Goal: Task Accomplishment & Management: Manage account settings

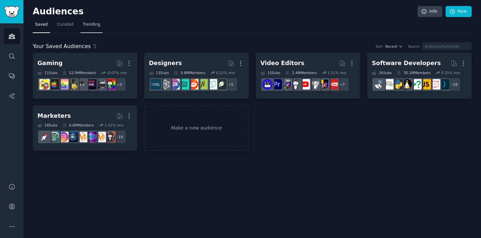
click at [94, 22] on span "Trending" at bounding box center [91, 25] width 17 height 6
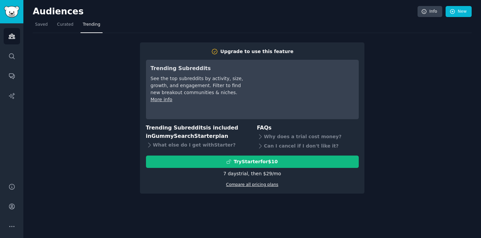
click at [242, 184] on link "Compare all pricing plans" at bounding box center [252, 184] width 52 height 5
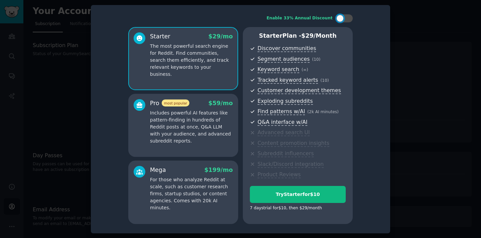
click at [189, 154] on div "Pro most popular $ 59 /mo Includes powerful AI features like pattern-finding in…" at bounding box center [183, 125] width 110 height 63
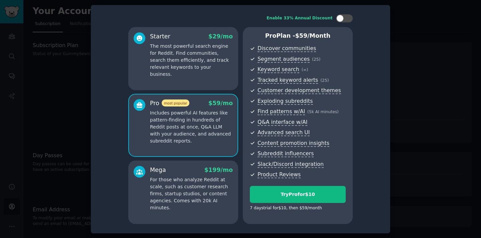
click at [181, 196] on p "For those who analyze Reddit at scale, such as customer research firms, startup…" at bounding box center [191, 193] width 83 height 35
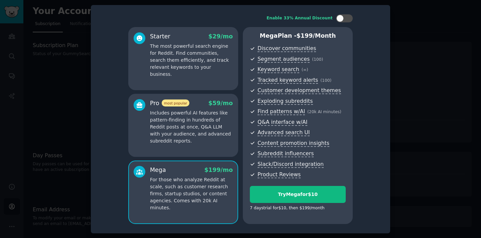
click at [182, 151] on div "Pro most popular $ 59 /mo Includes powerful AI features like pattern-finding in…" at bounding box center [183, 125] width 110 height 63
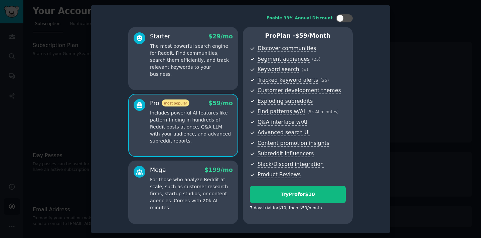
click at [174, 185] on p "For those who analyze Reddit at scale, such as customer research firms, startup…" at bounding box center [191, 193] width 83 height 35
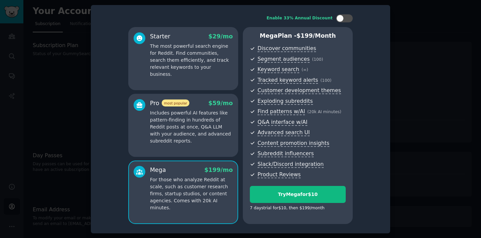
click at [178, 139] on p "Includes powerful AI features like pattern-finding in hundreds of Reddit posts …" at bounding box center [191, 127] width 83 height 35
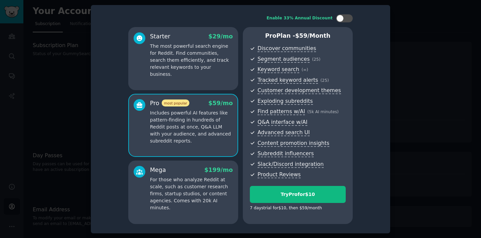
click at [191, 87] on div "Starter $ 29 /mo The most powerful search engine for Reddit. Find communities, …" at bounding box center [183, 58] width 110 height 63
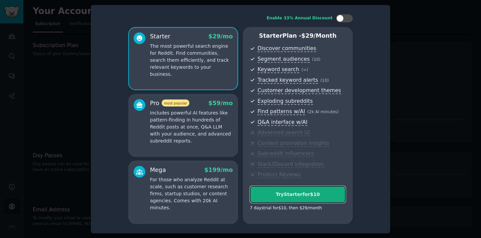
click at [303, 195] on div "Try Starter for $10" at bounding box center [297, 194] width 95 height 7
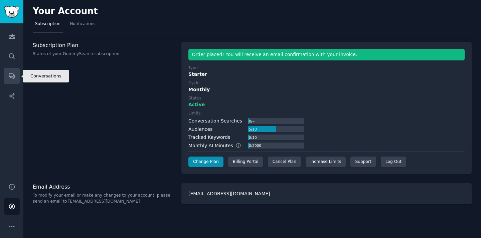
click at [10, 74] on icon "Sidebar" at bounding box center [11, 76] width 7 height 7
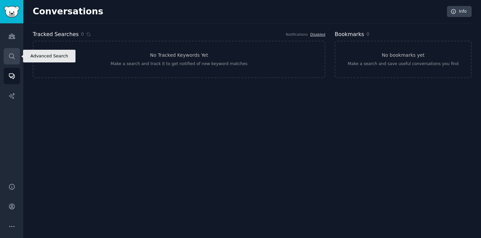
click at [11, 58] on icon "Sidebar" at bounding box center [11, 56] width 7 height 7
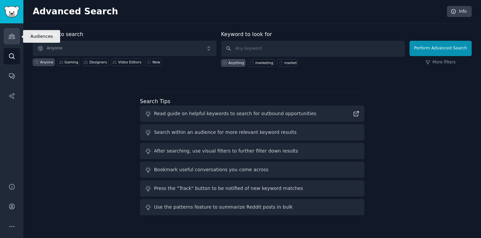
click at [10, 38] on icon "Sidebar" at bounding box center [12, 36] width 6 height 5
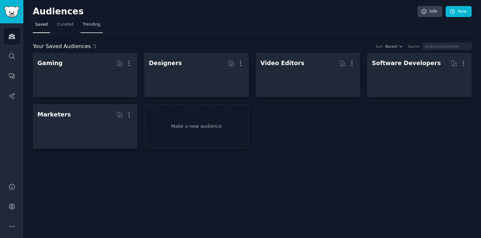
click at [89, 23] on span "Trending" at bounding box center [91, 25] width 17 height 6
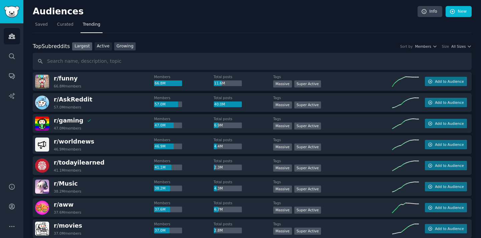
click at [129, 46] on link "Growing" at bounding box center [125, 46] width 22 height 8
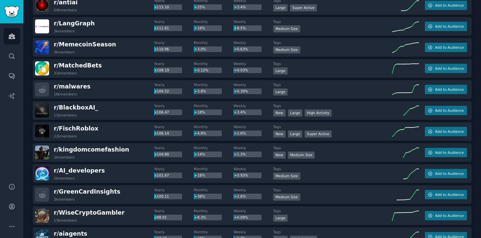
scroll to position [930, 0]
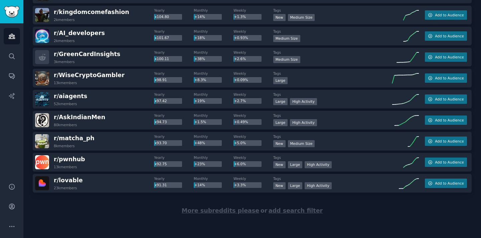
click at [214, 211] on span "More subreddits please" at bounding box center [221, 211] width 78 height 7
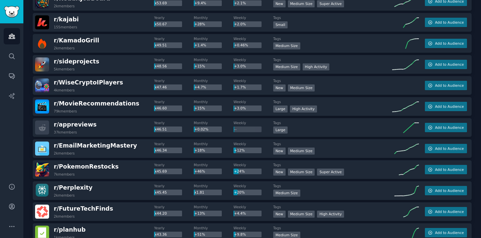
scroll to position [1982, 0]
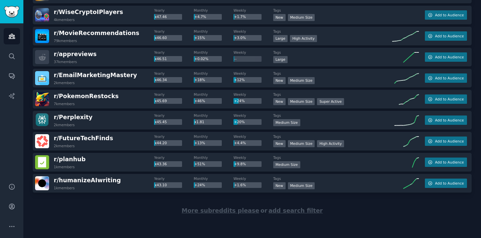
click at [243, 213] on span "More subreddits please" at bounding box center [221, 211] width 78 height 7
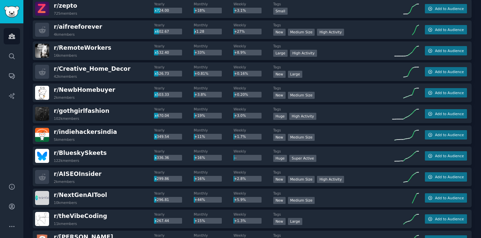
scroll to position [0, 0]
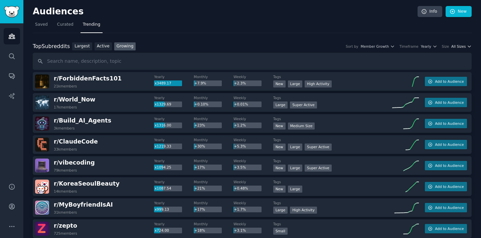
click at [456, 46] on span "All Sizes" at bounding box center [458, 46] width 14 height 5
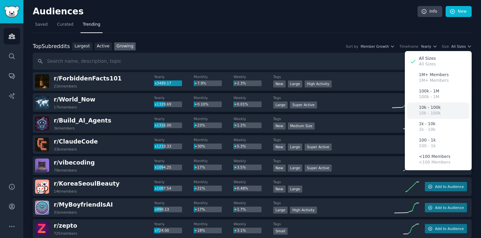
click at [431, 110] on p "10k - 100k" at bounding box center [430, 108] width 22 height 6
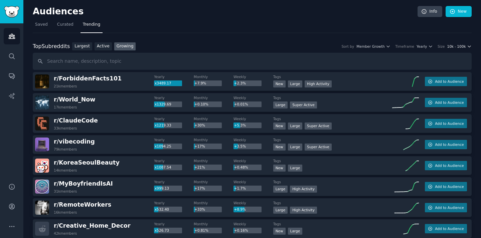
click at [468, 45] on icon "button" at bounding box center [469, 46] width 5 height 5
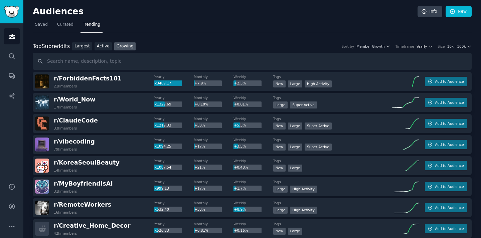
click at [430, 46] on icon "button" at bounding box center [430, 46] width 5 height 5
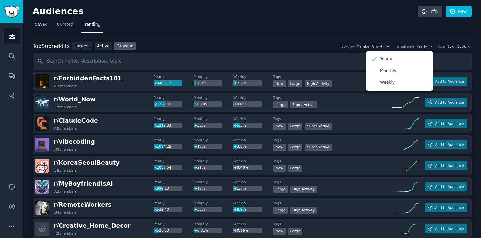
click at [236, 24] on nav "Saved Curated Trending" at bounding box center [252, 26] width 439 height 14
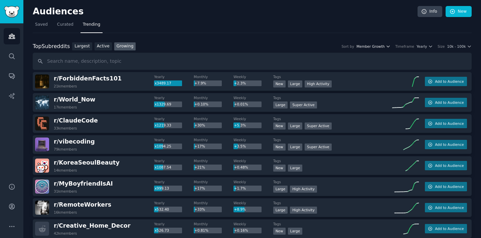
click at [390, 46] on icon "button" at bounding box center [388, 46] width 5 height 5
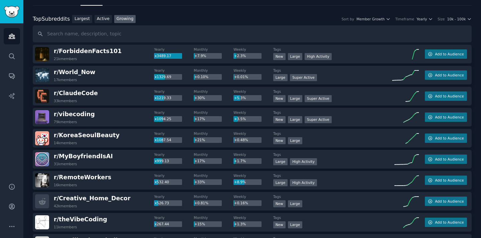
scroll to position [28, 0]
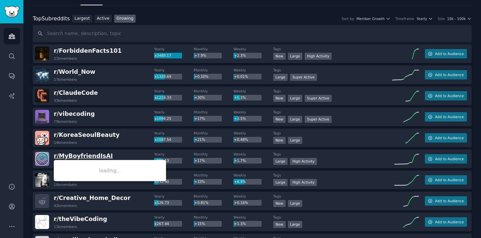
click at [83, 157] on span "r/ MyBoyfriendIsAI" at bounding box center [83, 156] width 59 height 7
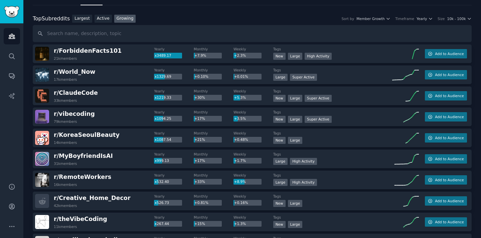
click at [444, 159] on span "Add to Audience" at bounding box center [449, 159] width 29 height 5
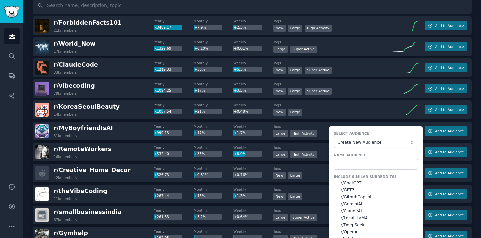
scroll to position [56, 0]
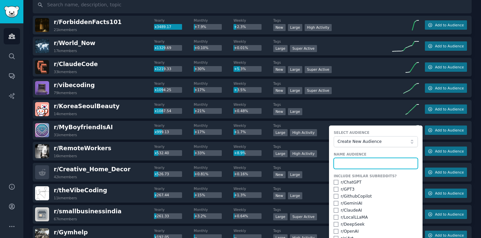
click at [351, 160] on input "text" at bounding box center [376, 163] width 84 height 11
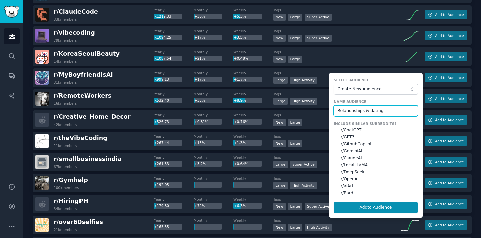
scroll to position [113, 0]
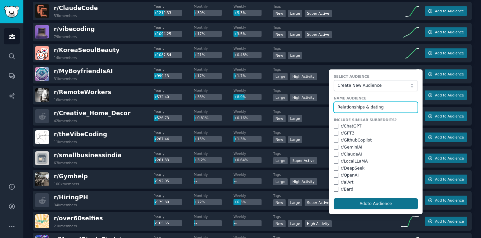
type input "Relationships & dating"
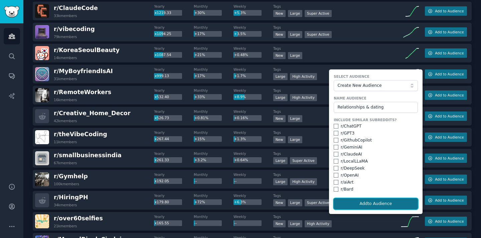
click at [370, 201] on button "Add to Audience" at bounding box center [376, 203] width 84 height 11
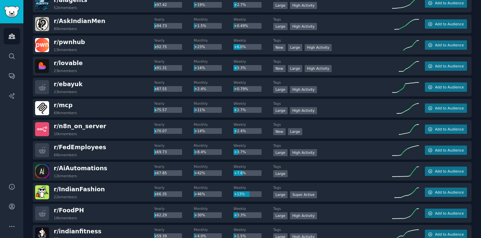
scroll to position [608, 0]
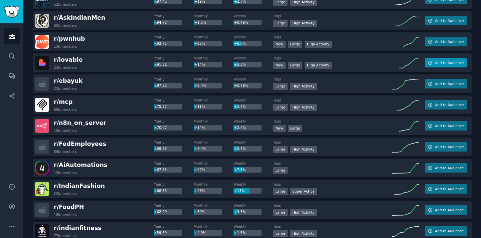
click at [449, 66] on button "Add to Audience" at bounding box center [446, 62] width 42 height 9
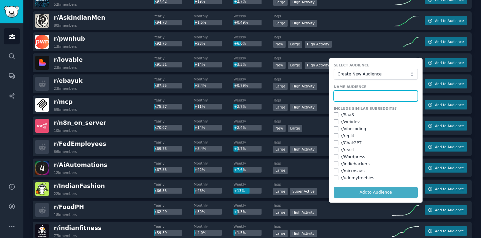
click at [355, 93] on input "text" at bounding box center [376, 96] width 84 height 11
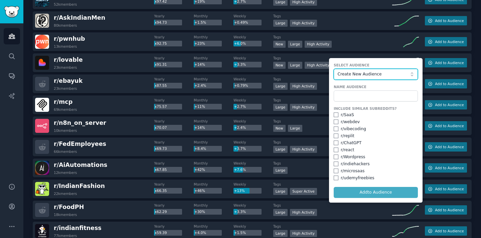
click at [361, 75] on span "Create New Audience" at bounding box center [374, 75] width 73 height 6
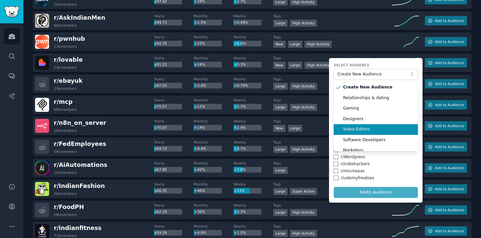
scroll to position [6, 0]
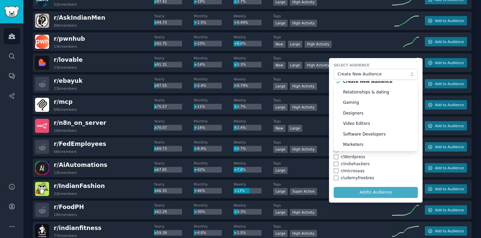
click at [370, 60] on form "Select Audience Create New Audience Create New Audience Relationships & dating …" at bounding box center [376, 130] width 94 height 145
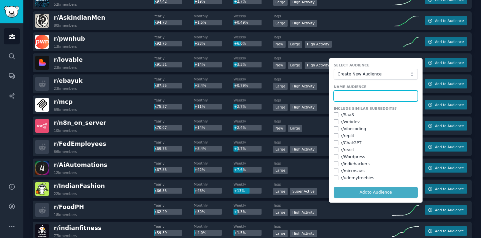
click at [348, 93] on input "text" at bounding box center [376, 96] width 84 height 11
type input "Builders"
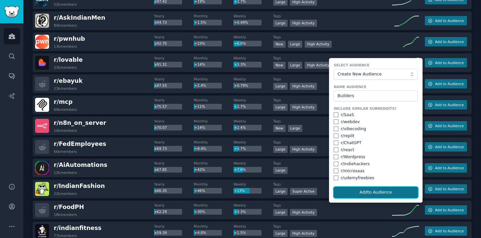
click at [371, 190] on button "Add to Audience" at bounding box center [376, 192] width 84 height 11
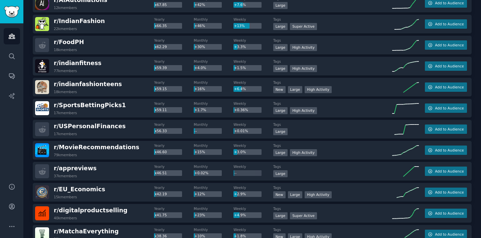
scroll to position [775, 0]
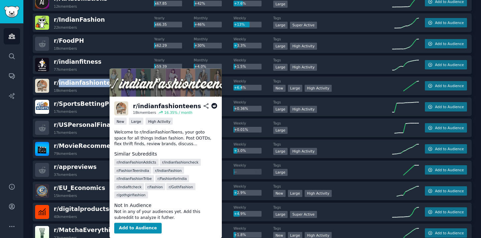
click at [214, 106] on icon at bounding box center [214, 106] width 6 height 6
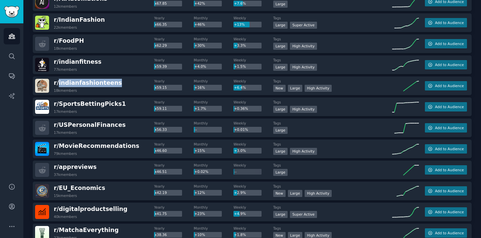
click at [142, 100] on div "r/ SportsBettingPicks1 17k members" at bounding box center [94, 107] width 119 height 14
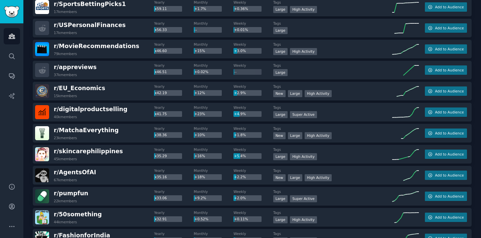
scroll to position [874, 0]
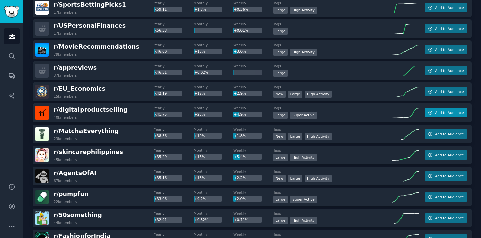
click at [435, 112] on span "Add to Audience" at bounding box center [449, 113] width 29 height 5
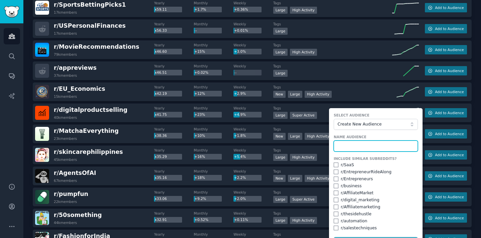
click at [357, 150] on input "text" at bounding box center [376, 146] width 84 height 11
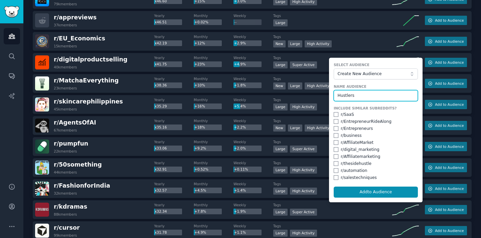
scroll to position [931, 0]
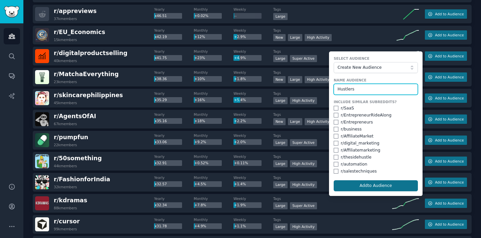
type input "Hustlers"
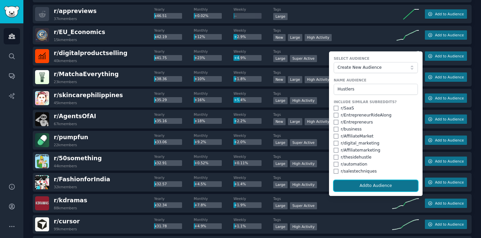
click at [376, 187] on button "Add to Audience" at bounding box center [376, 185] width 84 height 11
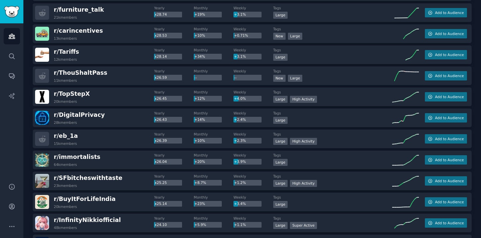
scroll to position [1249, 0]
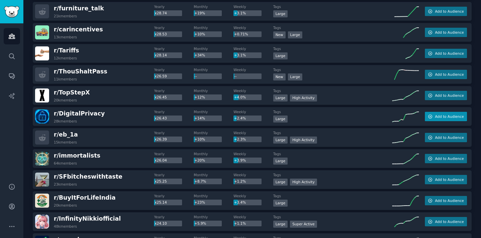
click at [442, 114] on button "Add to Audience" at bounding box center [446, 116] width 42 height 9
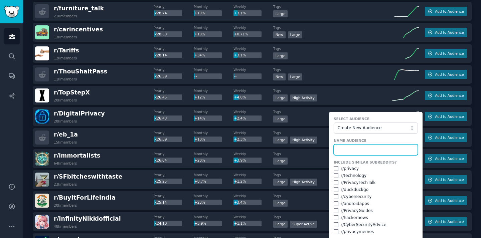
click at [364, 152] on input "text" at bounding box center [376, 149] width 84 height 11
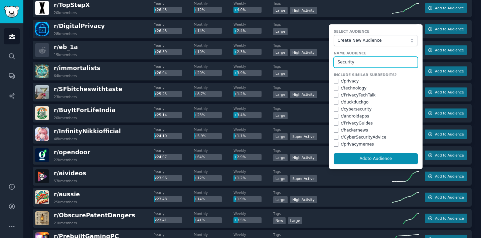
scroll to position [1341, 0]
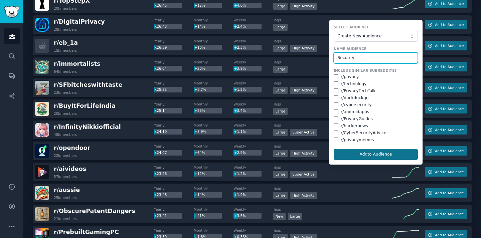
type input "Security"
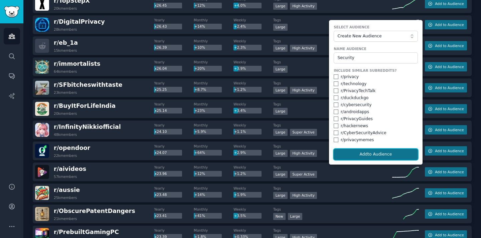
click at [394, 151] on button "Add to Audience" at bounding box center [376, 154] width 84 height 11
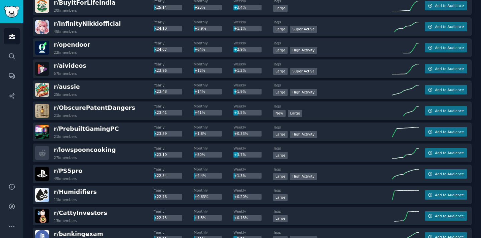
scroll to position [1456, 0]
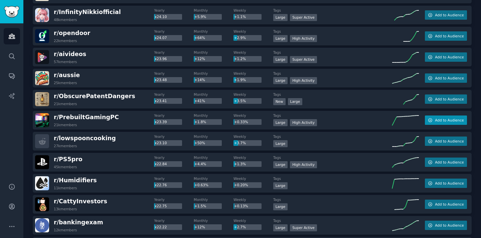
click at [436, 119] on span "Add to Audience" at bounding box center [449, 120] width 29 height 5
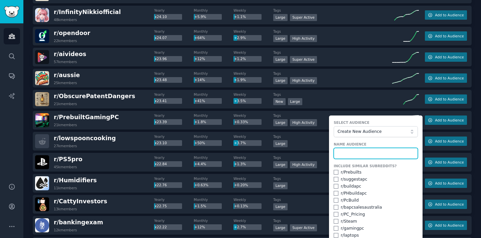
click at [352, 153] on input "text" at bounding box center [376, 153] width 84 height 11
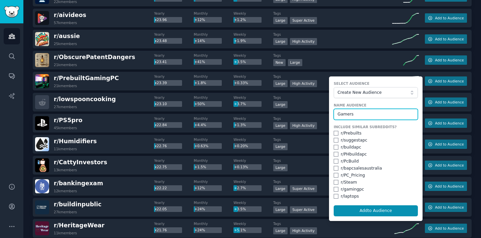
scroll to position [1495, 0]
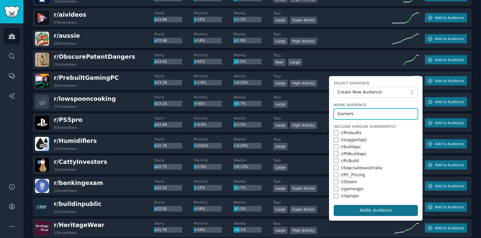
type input "Gamers"
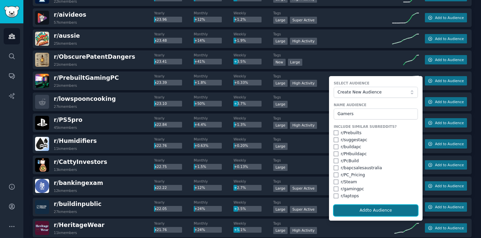
click at [377, 210] on button "Add to Audience" at bounding box center [376, 210] width 84 height 11
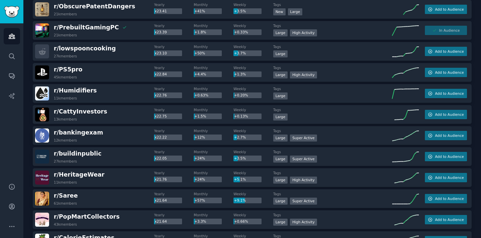
scroll to position [1547, 0]
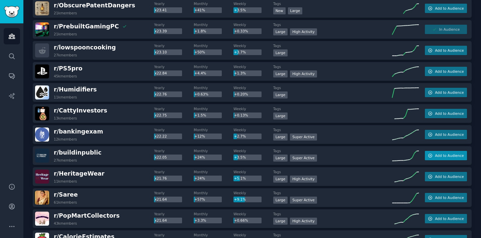
click at [439, 157] on span "Add to Audience" at bounding box center [449, 155] width 29 height 5
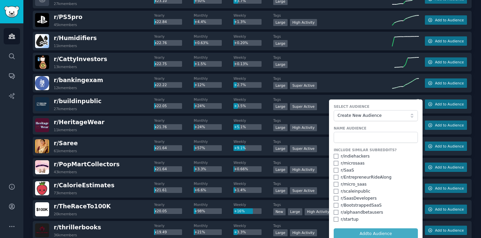
scroll to position [1600, 0]
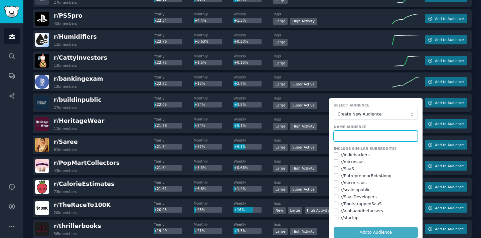
click at [359, 139] on input "text" at bounding box center [376, 136] width 84 height 11
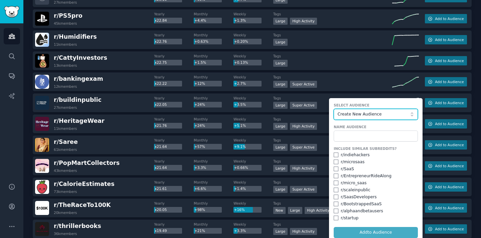
click at [367, 114] on span "Create New Audience" at bounding box center [374, 115] width 73 height 6
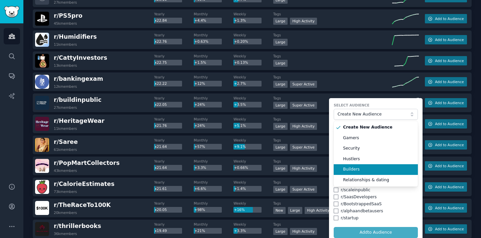
click at [358, 168] on span "Builders" at bounding box center [378, 170] width 70 height 6
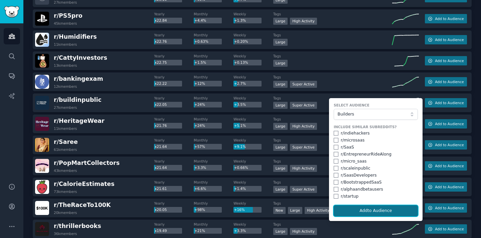
click at [375, 211] on button "Add to Audience" at bounding box center [376, 211] width 84 height 11
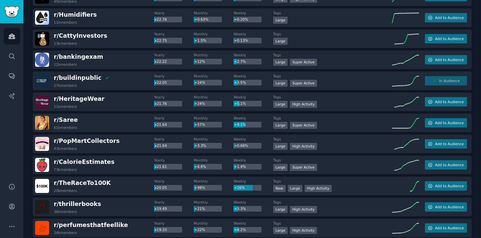
scroll to position [1622, 0]
click at [433, 185] on button "Add to Audience" at bounding box center [446, 185] width 42 height 9
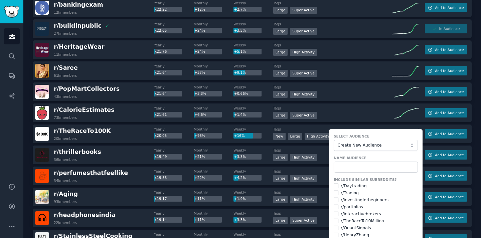
scroll to position [1675, 0]
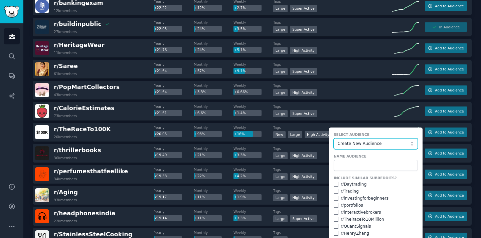
click at [382, 146] on span "Create New Audience" at bounding box center [374, 144] width 73 height 6
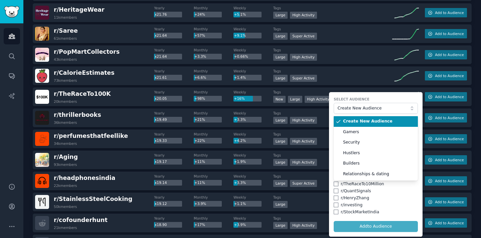
scroll to position [1715, 0]
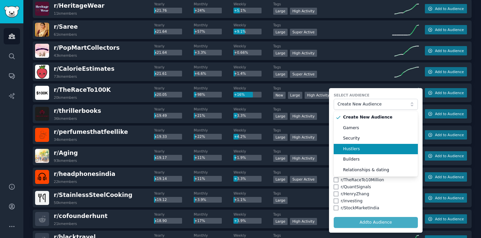
click at [363, 148] on span "Hustlers" at bounding box center [378, 149] width 70 height 6
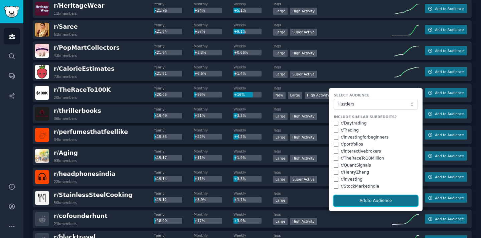
click at [365, 198] on button "Add to Audience" at bounding box center [376, 200] width 84 height 11
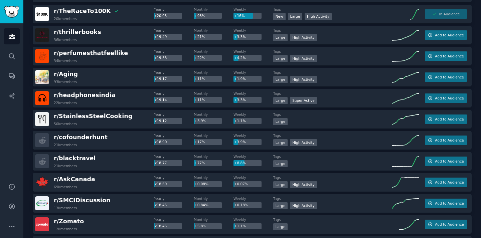
scroll to position [1795, 0]
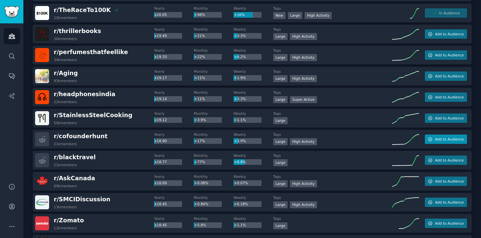
click at [456, 142] on button "Add to Audience" at bounding box center [446, 139] width 42 height 9
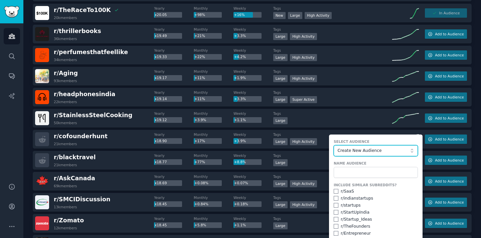
click at [363, 155] on button "Create New Audience" at bounding box center [376, 150] width 84 height 11
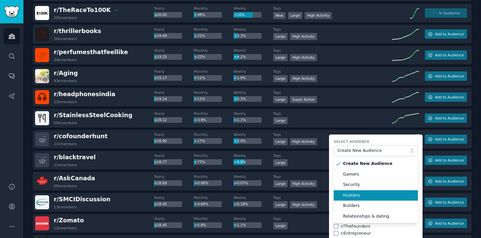
click at [356, 196] on span "Hustlers" at bounding box center [378, 196] width 70 height 6
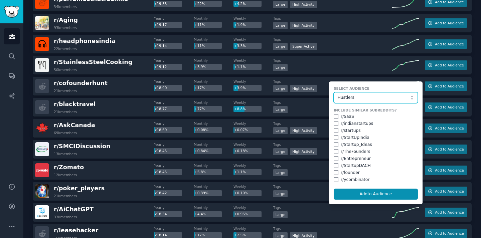
scroll to position [1874, 0]
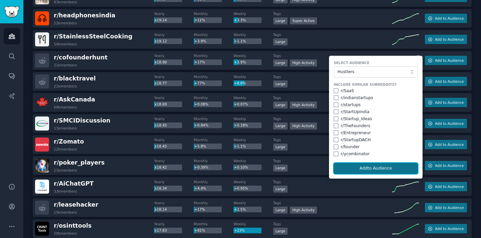
click at [378, 171] on button "Add to Audience" at bounding box center [376, 168] width 84 height 11
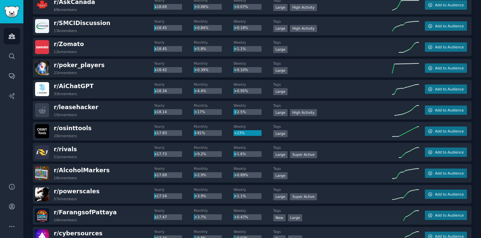
scroll to position [1972, 0]
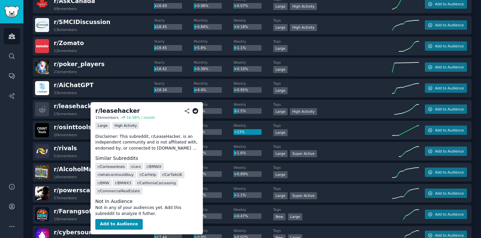
click at [196, 112] on icon at bounding box center [195, 111] width 6 height 6
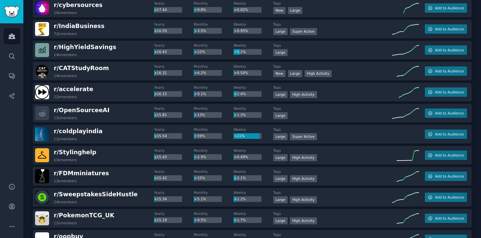
scroll to position [2201, 0]
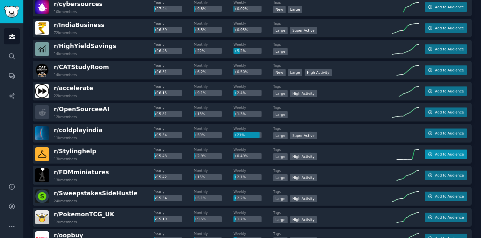
click at [434, 157] on button "Add to Audience" at bounding box center [446, 154] width 42 height 9
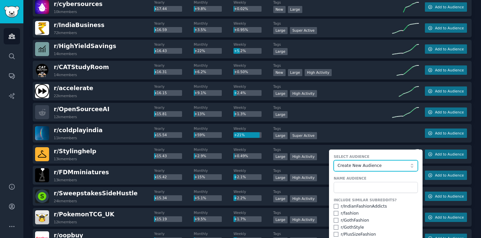
click at [355, 167] on span "Create New Audience" at bounding box center [374, 166] width 73 height 6
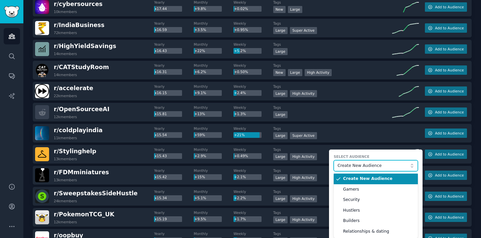
click at [355, 167] on span "Create New Audience" at bounding box center [374, 166] width 73 height 6
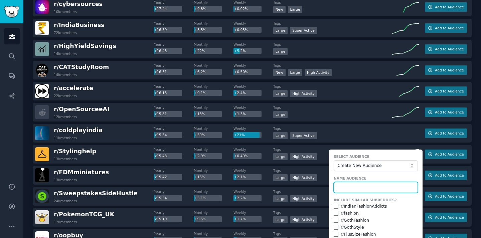
click at [351, 189] on input "text" at bounding box center [376, 187] width 84 height 11
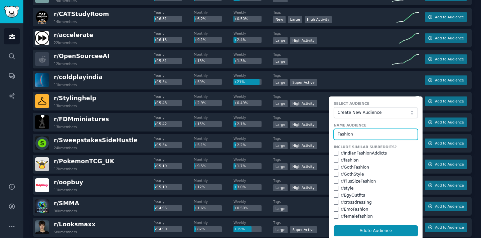
scroll to position [2255, 0]
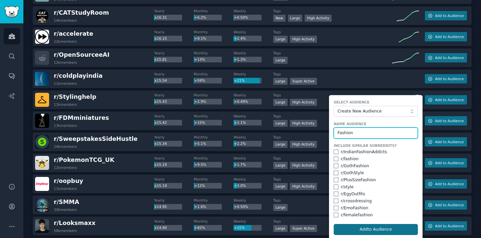
type input "Fashion"
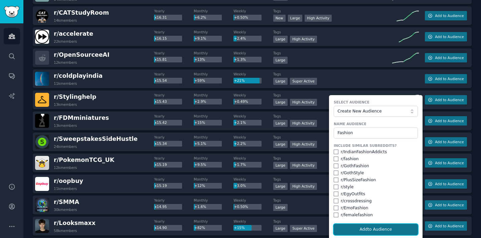
click at [378, 228] on button "Add to Audience" at bounding box center [376, 229] width 84 height 11
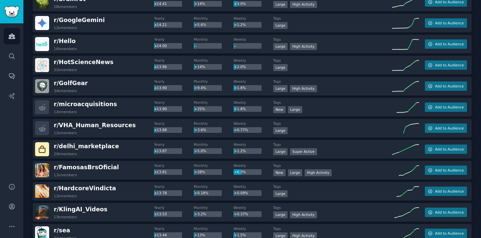
scroll to position [2523, 0]
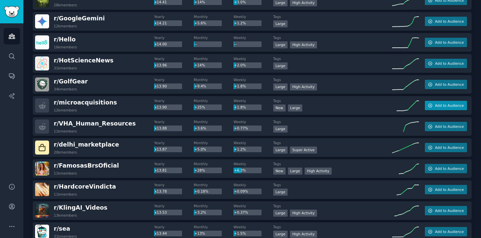
click at [443, 108] on span "Add to Audience" at bounding box center [449, 105] width 29 height 5
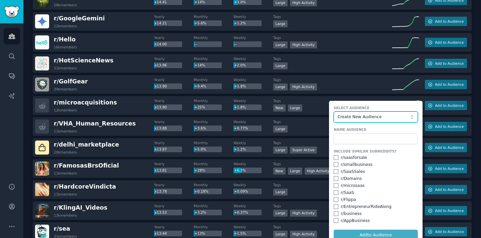
click at [372, 117] on span "Create New Audience" at bounding box center [374, 117] width 73 height 6
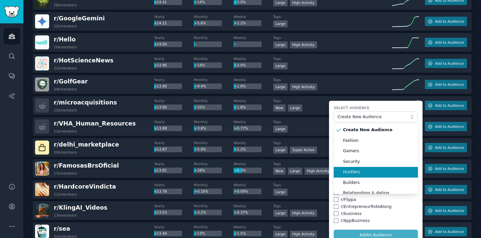
click at [354, 174] on span "Hustlers" at bounding box center [378, 172] width 70 height 6
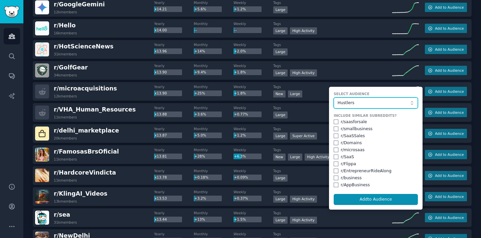
scroll to position [2539, 0]
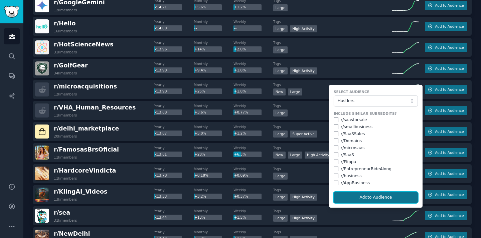
click at [362, 198] on button "Add to Audience" at bounding box center [376, 197] width 84 height 11
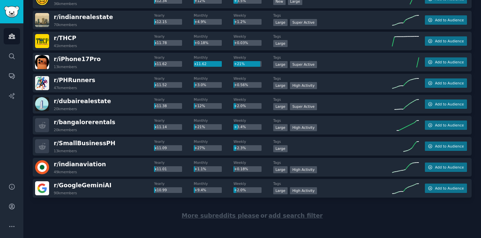
scroll to position [3030, 0]
click at [439, 105] on span "Add to Audience" at bounding box center [449, 104] width 29 height 5
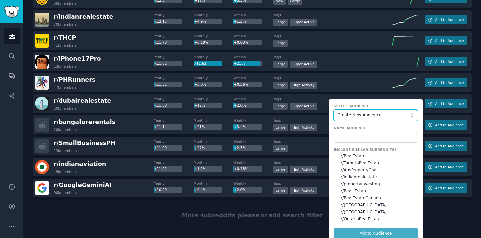
click at [360, 118] on button "Create New Audience" at bounding box center [376, 115] width 84 height 11
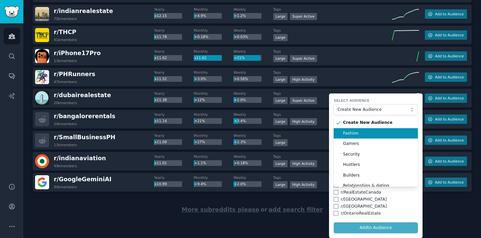
scroll to position [6, 0]
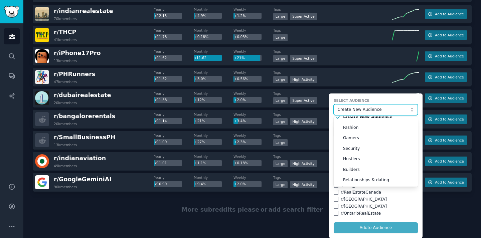
click at [364, 109] on span "Create New Audience" at bounding box center [374, 110] width 73 height 6
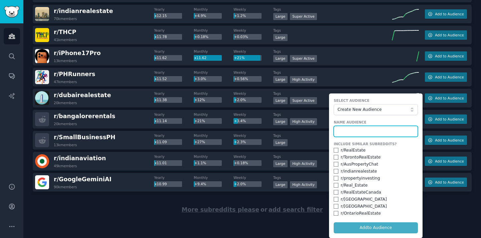
click at [350, 131] on input "text" at bounding box center [376, 131] width 84 height 11
type input "r"
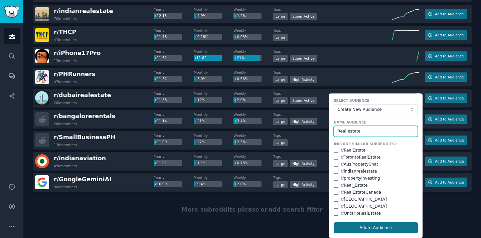
type input "Real estate"
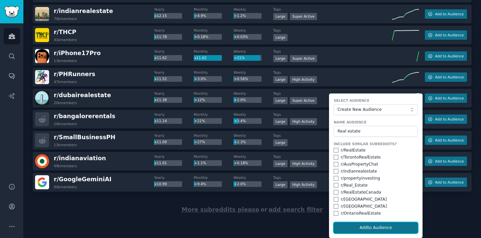
click at [366, 230] on button "Add to Audience" at bounding box center [376, 228] width 84 height 11
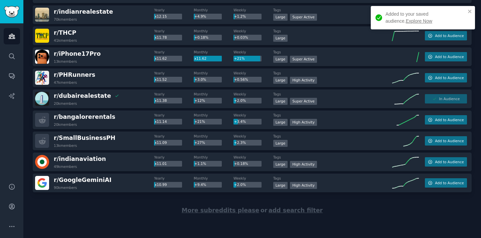
scroll to position [3035, 0]
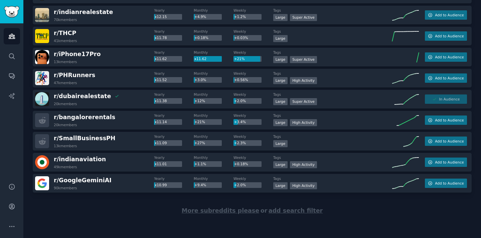
click at [228, 210] on span "More subreddits please" at bounding box center [221, 211] width 78 height 7
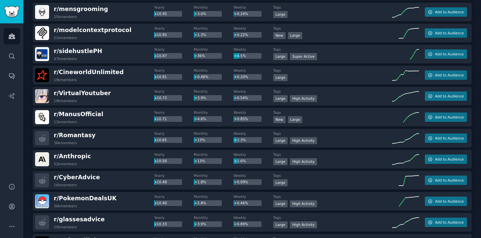
scroll to position [3229, 0]
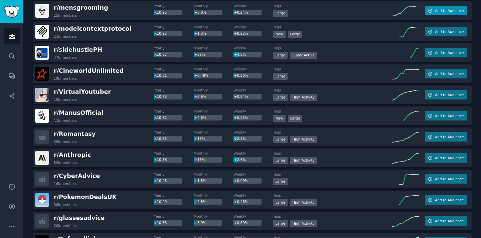
click at [440, 12] on span "Add to Audience" at bounding box center [449, 10] width 29 height 5
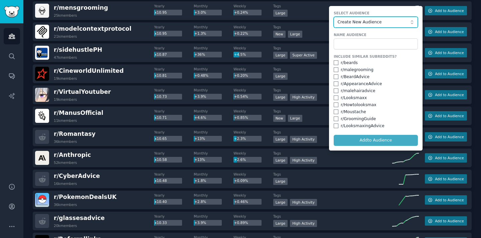
click at [354, 26] on button "Create New Audience" at bounding box center [376, 22] width 84 height 11
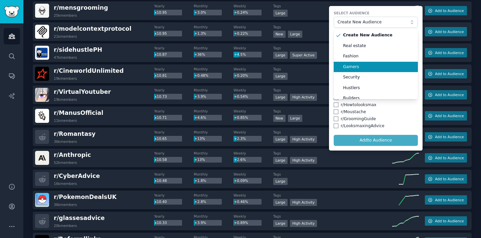
scroll to position [16, 0]
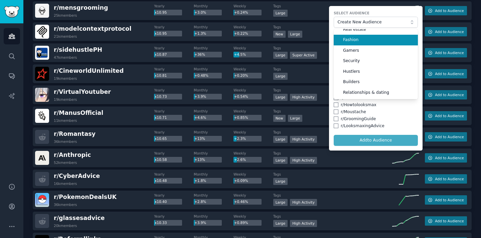
click at [363, 41] on span "Fashion" at bounding box center [378, 40] width 70 height 6
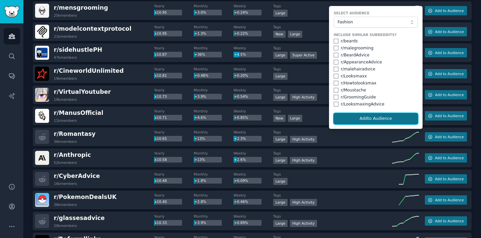
click at [378, 116] on button "Add to Audience" at bounding box center [376, 118] width 84 height 11
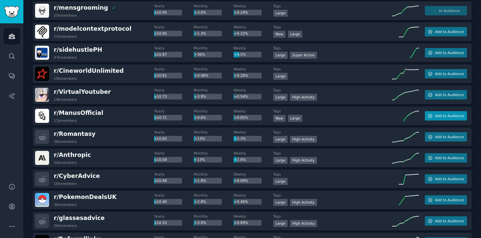
click at [436, 117] on span "Add to Audience" at bounding box center [449, 116] width 29 height 5
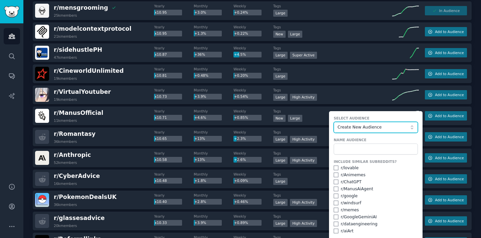
click at [391, 125] on span "Create New Audience" at bounding box center [374, 128] width 73 height 6
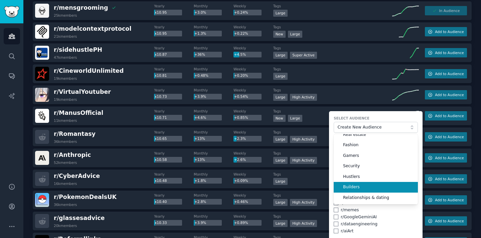
click at [352, 186] on span "Builders" at bounding box center [378, 187] width 70 height 6
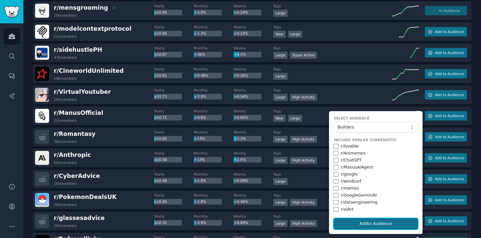
click at [371, 224] on button "Add to Audience" at bounding box center [376, 224] width 84 height 11
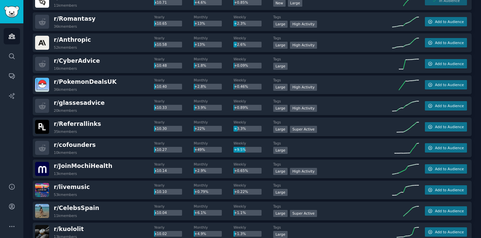
scroll to position [3344, 0]
click at [445, 152] on button "Add to Audience" at bounding box center [446, 147] width 42 height 9
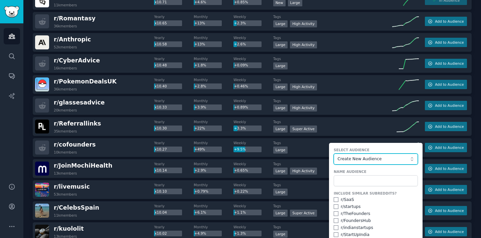
click at [374, 159] on span "Create New Audience" at bounding box center [374, 159] width 73 height 6
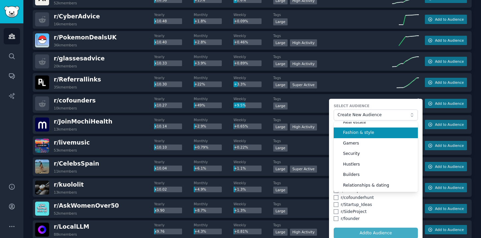
scroll to position [0, 0]
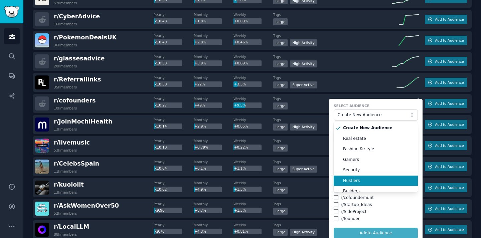
click at [358, 177] on li "Hustlers" at bounding box center [376, 181] width 84 height 11
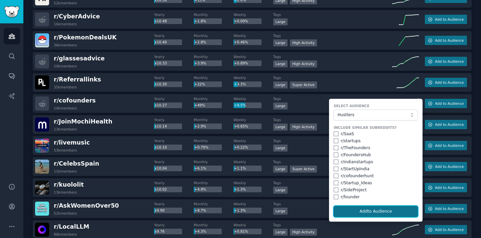
click at [365, 209] on button "Add to Audience" at bounding box center [376, 211] width 84 height 11
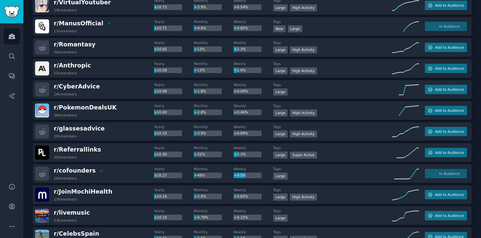
scroll to position [3272, 0]
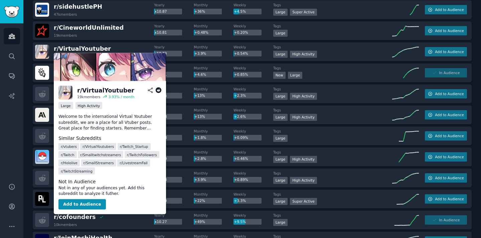
click at [159, 90] on icon at bounding box center [159, 91] width 6 height 6
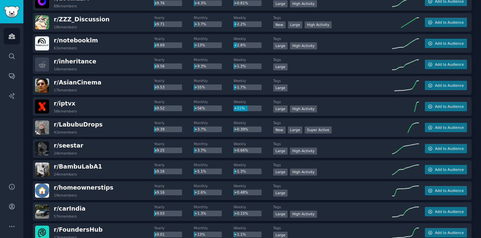
scroll to position [3620, 0]
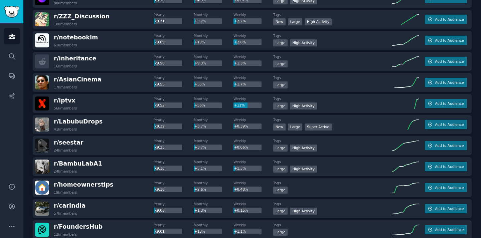
click at [105, 78] on div "r/ AsianCinema 17k members" at bounding box center [94, 83] width 119 height 14
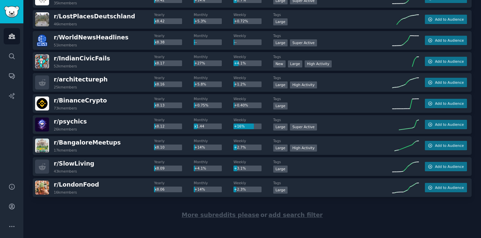
scroll to position [4084, 0]
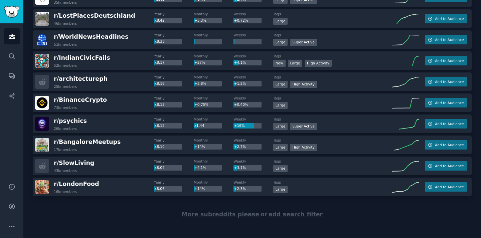
click at [203, 218] on div "More subreddits please or add search filter" at bounding box center [252, 214] width 439 height 36
click at [203, 214] on span "More subreddits please" at bounding box center [221, 214] width 78 height 7
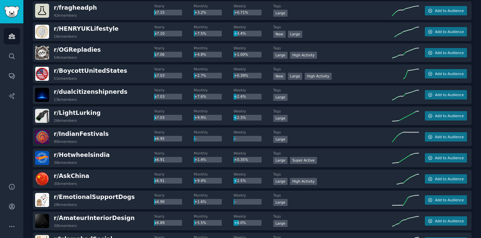
scroll to position [4651, 0]
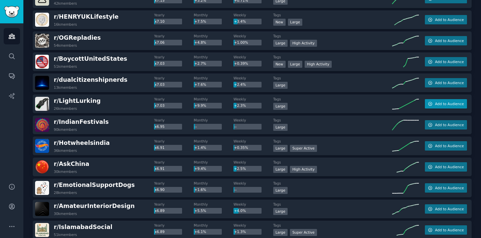
click at [440, 105] on span "Add to Audience" at bounding box center [449, 104] width 29 height 5
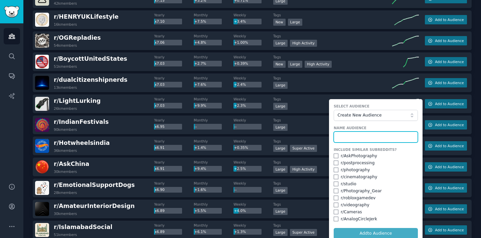
click at [366, 136] on input "text" at bounding box center [376, 137] width 84 height 11
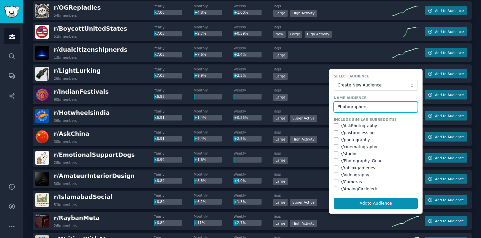
scroll to position [4694, 0]
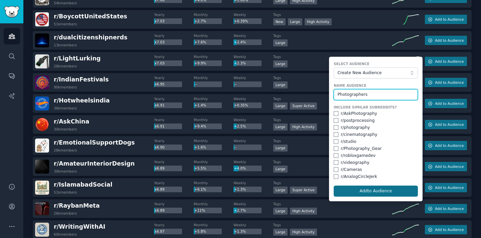
type input "Photographers"
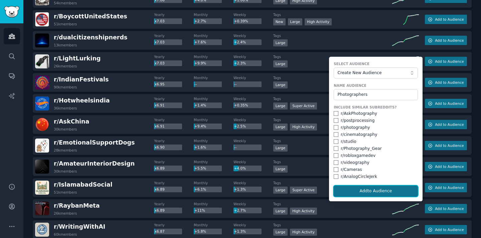
click at [372, 190] on button "Add to Audience" at bounding box center [376, 191] width 84 height 11
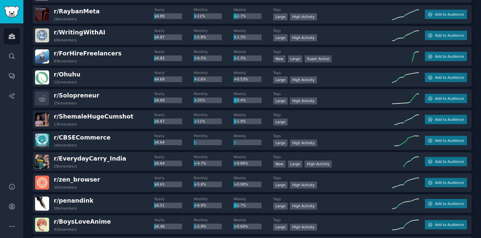
scroll to position [4889, 0]
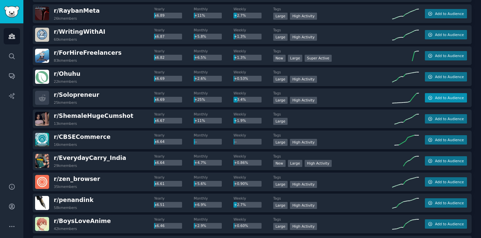
click at [454, 101] on button "Add to Audience" at bounding box center [446, 97] width 42 height 9
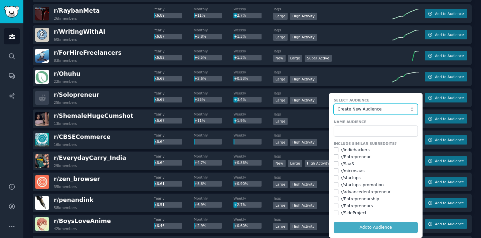
click at [379, 110] on span "Create New Audience" at bounding box center [374, 110] width 73 height 6
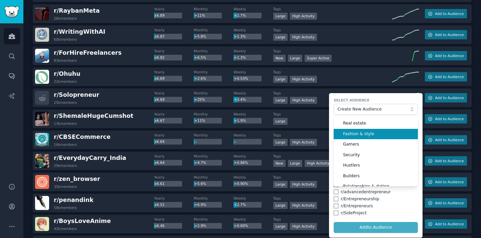
scroll to position [26, 0]
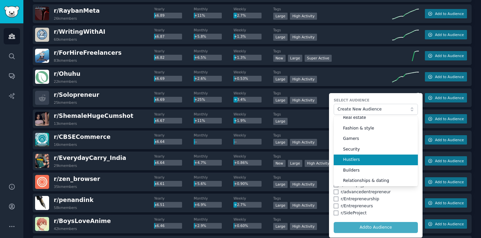
click at [358, 158] on span "Hustlers" at bounding box center [378, 160] width 70 height 6
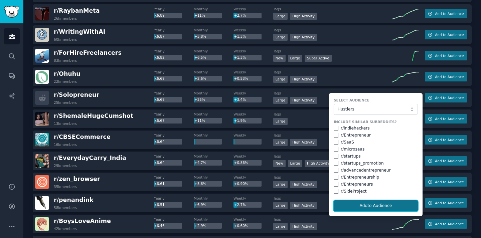
click at [369, 207] on button "Add to Audience" at bounding box center [376, 205] width 84 height 11
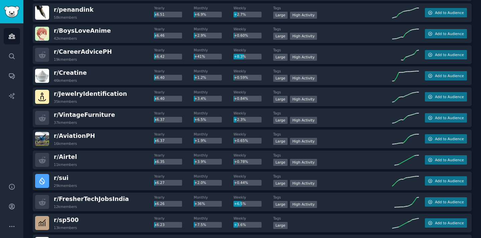
scroll to position [5083, 0]
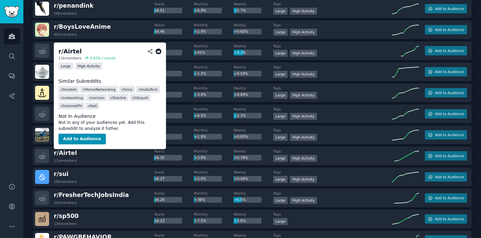
click at [158, 50] on icon at bounding box center [159, 51] width 6 height 6
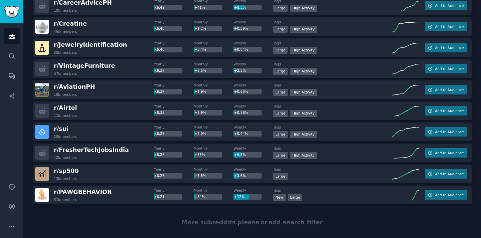
scroll to position [5140, 0]
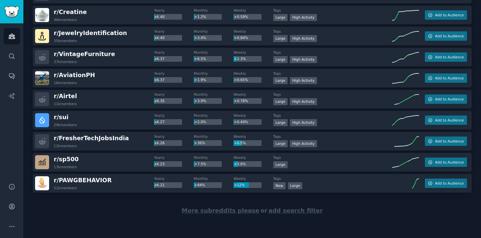
click at [217, 208] on span "More subreddits please" at bounding box center [221, 211] width 78 height 7
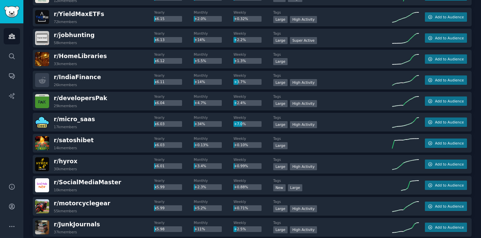
scroll to position [5349, 0]
click at [446, 119] on button "Add to Audience" at bounding box center [446, 121] width 42 height 9
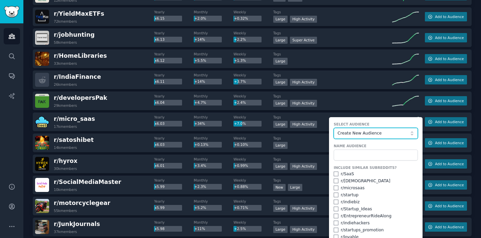
click at [365, 129] on button "Create New Audience" at bounding box center [376, 133] width 84 height 11
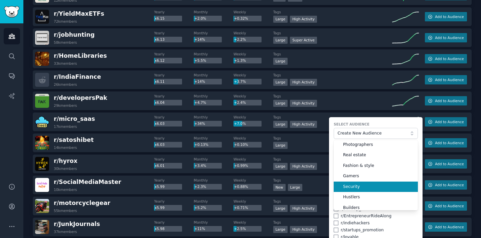
scroll to position [14, 0]
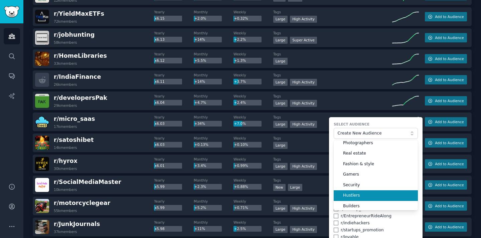
click at [351, 196] on span "Hustlers" at bounding box center [378, 196] width 70 height 6
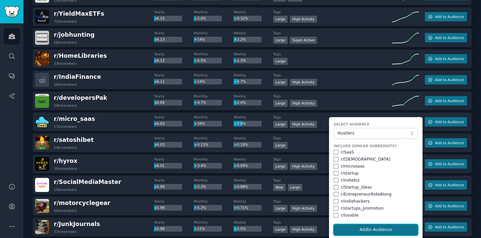
click at [371, 231] on button "Add to Audience" at bounding box center [376, 230] width 84 height 11
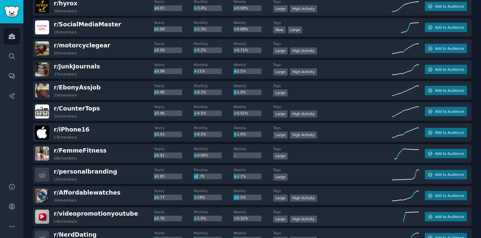
scroll to position [5540, 0]
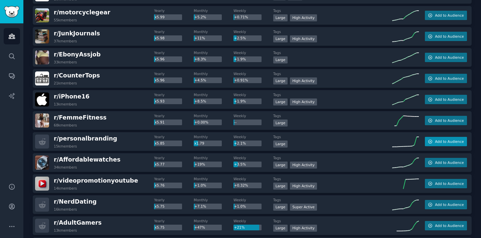
click at [433, 140] on button "Add to Audience" at bounding box center [446, 141] width 42 height 9
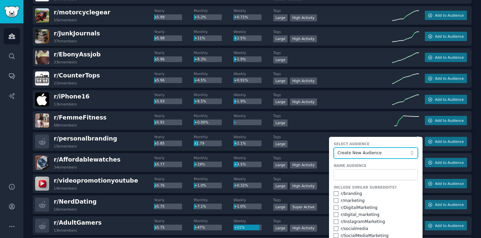
click at [358, 156] on span "Create New Audience" at bounding box center [374, 153] width 73 height 6
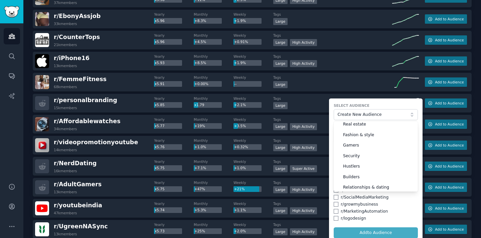
scroll to position [27, 0]
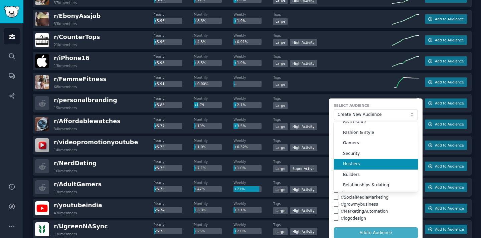
click at [352, 162] on span "Hustlers" at bounding box center [378, 164] width 70 height 6
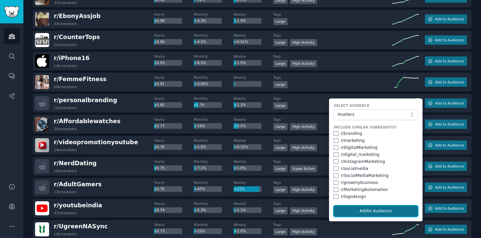
click at [371, 210] on button "Add to Audience" at bounding box center [376, 211] width 84 height 11
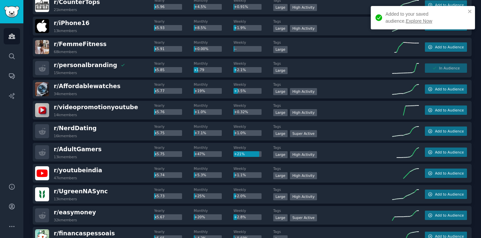
scroll to position [5614, 0]
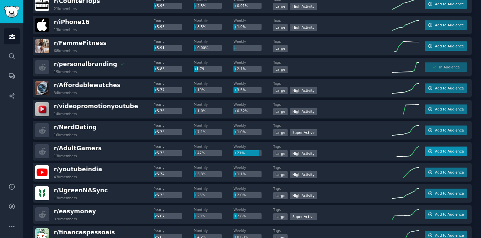
click at [454, 155] on button "Add to Audience" at bounding box center [446, 151] width 42 height 9
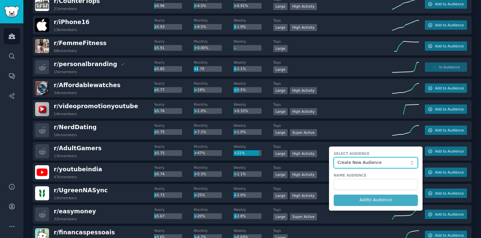
click at [383, 163] on span "Create New Audience" at bounding box center [374, 163] width 73 height 6
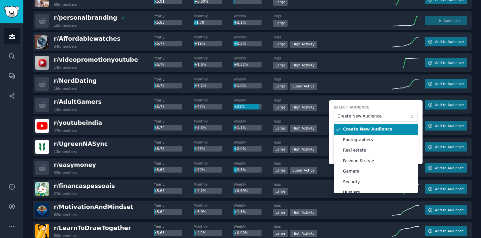
scroll to position [5664, 0]
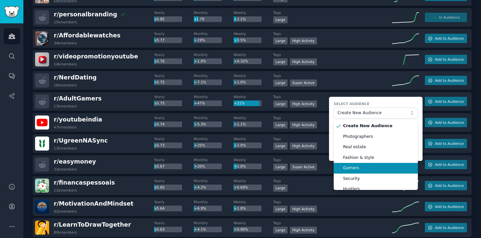
click at [354, 167] on span "Gamers" at bounding box center [378, 168] width 70 height 6
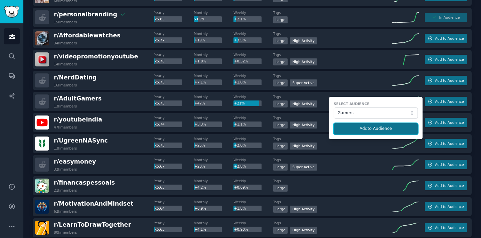
click at [369, 132] on button "Add to Audience" at bounding box center [376, 128] width 84 height 11
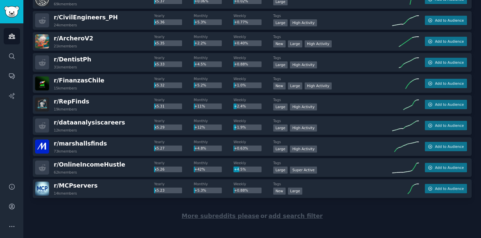
scroll to position [6193, 0]
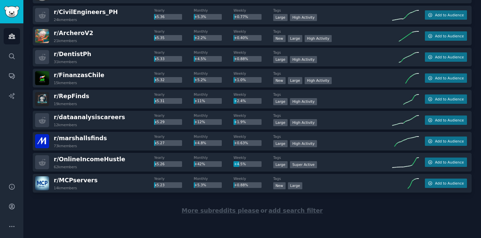
click at [237, 210] on span "More subreddits please" at bounding box center [221, 211] width 78 height 7
click at [435, 178] on div "r/ MCPservers 14k members Yearly x5.23 Monthly +5.3% Weekly +0.88% Tags New Lar…" at bounding box center [252, 183] width 439 height 19
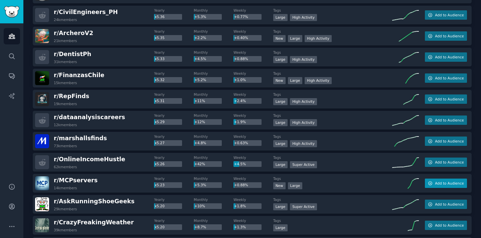
click at [436, 180] on button "Add to Audience" at bounding box center [446, 183] width 42 height 9
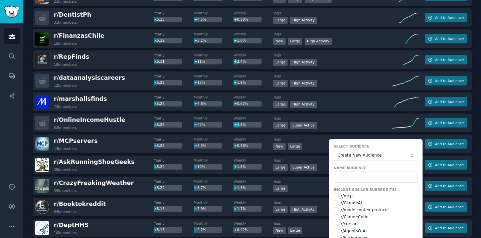
scroll to position [6232, 0]
click at [374, 156] on span "Create New Audience" at bounding box center [374, 155] width 73 height 6
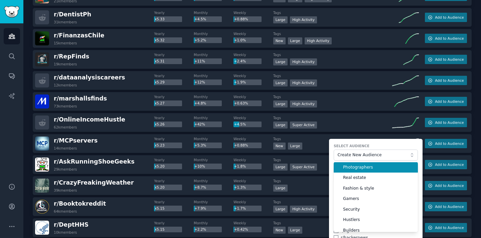
scroll to position [27, 0]
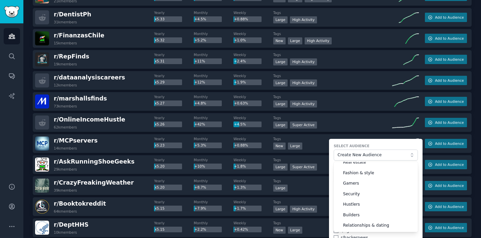
click at [373, 143] on form "Select Audience Create New Audience Create New Audience Photographers Real esta…" at bounding box center [376, 211] width 94 height 145
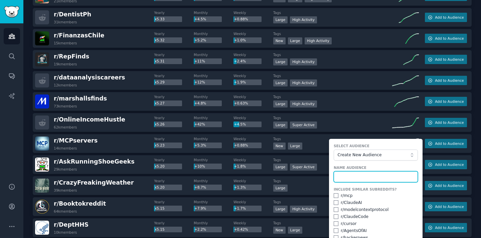
click at [343, 181] on input "text" at bounding box center [376, 176] width 84 height 11
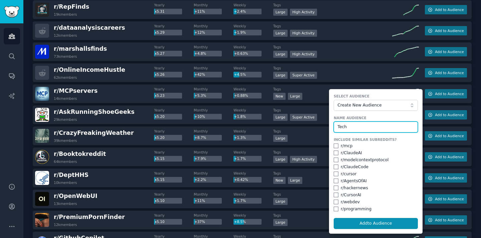
scroll to position [6284, 0]
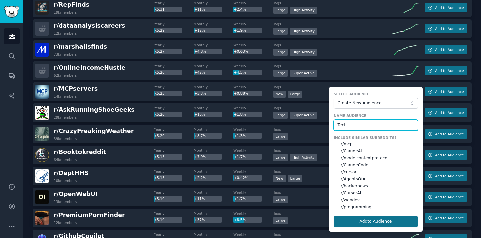
type input "Tech"
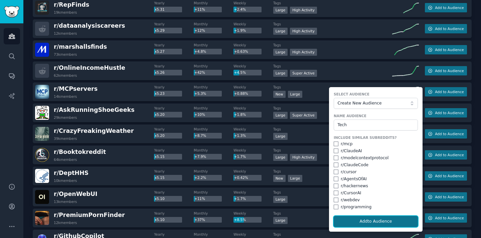
click at [372, 217] on button "Add to Audience" at bounding box center [376, 221] width 84 height 11
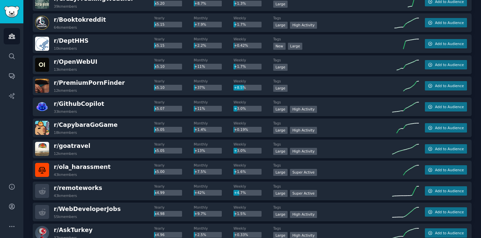
scroll to position [6418, 0]
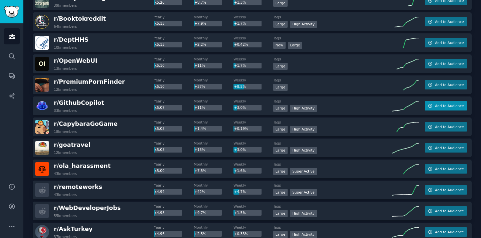
click at [459, 106] on span "Add to Audience" at bounding box center [449, 106] width 29 height 5
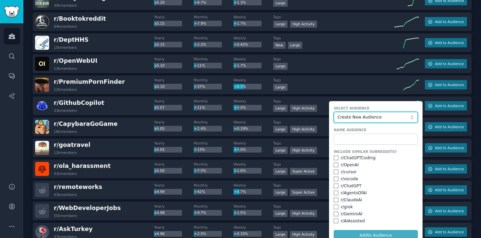
click at [369, 117] on span "Create New Audience" at bounding box center [374, 118] width 73 height 6
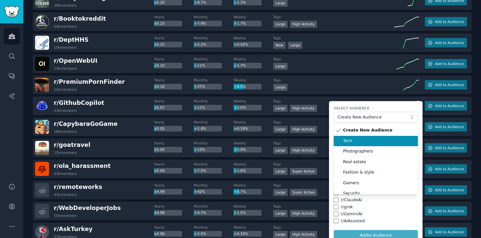
click at [351, 140] on span "Tech" at bounding box center [378, 141] width 70 height 6
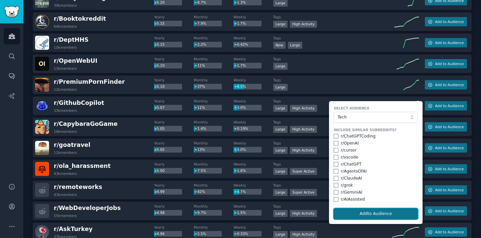
click at [365, 213] on button "Add to Audience" at bounding box center [376, 214] width 84 height 11
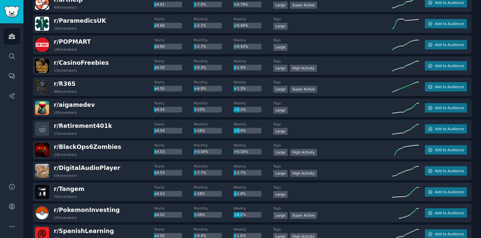
scroll to position [7049, 0]
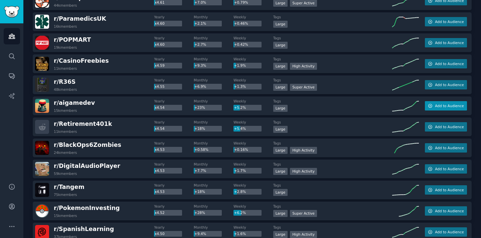
click at [432, 109] on button "Add to Audience" at bounding box center [446, 105] width 42 height 9
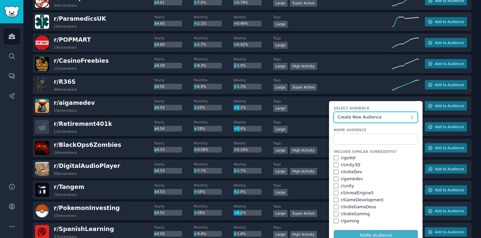
click at [379, 117] on span "Create New Audience" at bounding box center [374, 118] width 73 height 6
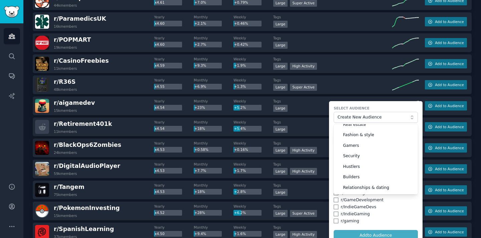
scroll to position [0, 0]
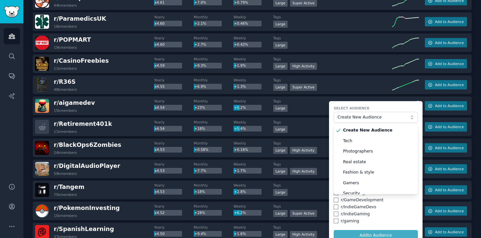
click at [343, 105] on form "Select Audience Create New Audience Create New Audience Tech Photographers Real…" at bounding box center [376, 173] width 94 height 145
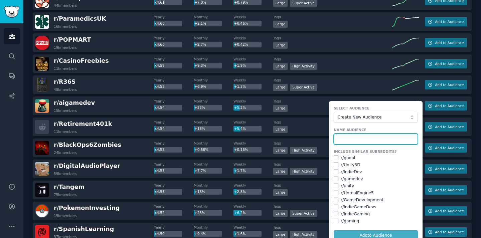
click at [353, 141] on input "text" at bounding box center [376, 139] width 84 height 11
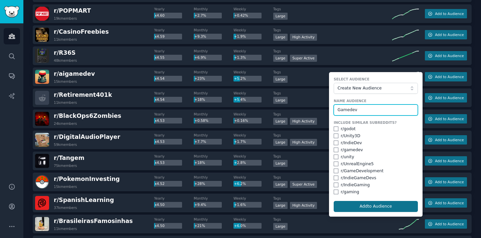
type input "Gamedev"
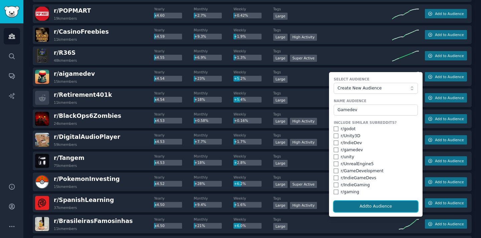
click at [384, 203] on button "Add to Audience" at bounding box center [376, 206] width 84 height 11
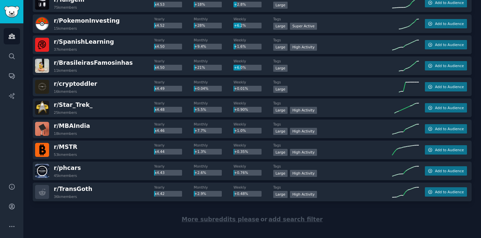
scroll to position [7245, 0]
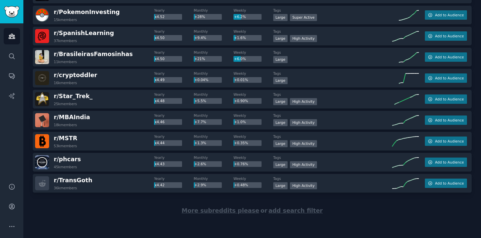
click at [228, 212] on span "More subreddits please" at bounding box center [221, 211] width 78 height 7
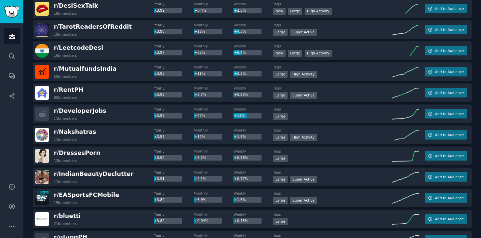
scroll to position [8051, 0]
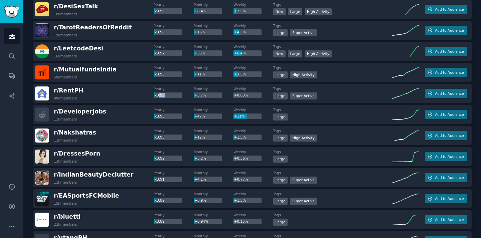
drag, startPoint x: 157, startPoint y: 96, endPoint x: 168, endPoint y: 96, distance: 11.0
click at [168, 96] on div "x3.93" at bounding box center [168, 96] width 28 height 6
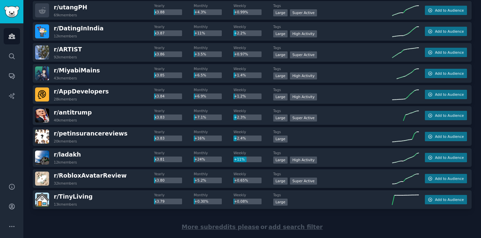
scroll to position [8298, 0]
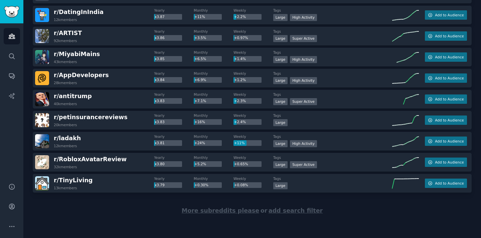
click at [217, 208] on span "More subreddits please" at bounding box center [221, 211] width 78 height 7
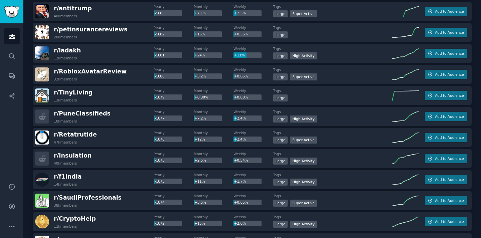
scroll to position [8386, 0]
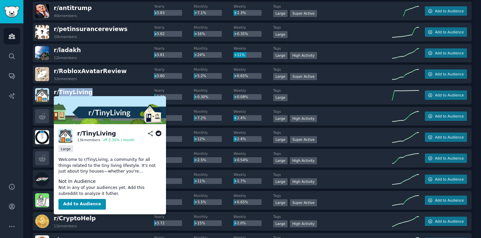
click at [159, 133] on icon at bounding box center [159, 134] width 6 height 6
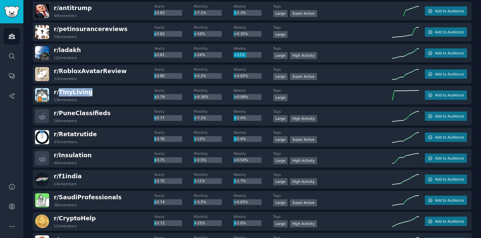
click at [124, 92] on div "r/ TinyLiving 13k members" at bounding box center [94, 95] width 119 height 14
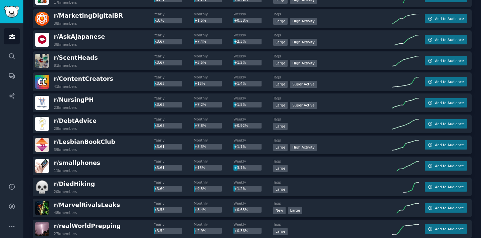
scroll to position [8675, 0]
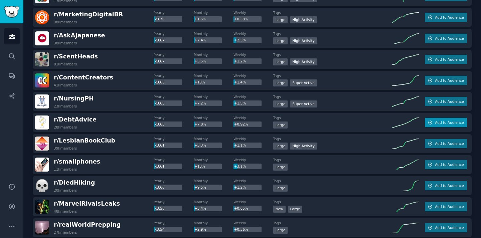
click at [435, 118] on button "Add to Audience" at bounding box center [446, 122] width 42 height 9
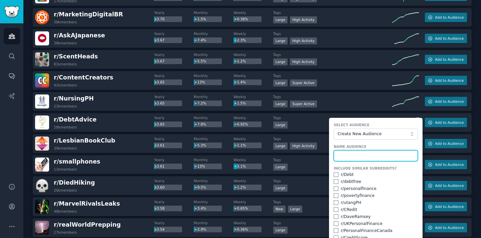
click at [348, 151] on input "text" at bounding box center [376, 155] width 84 height 11
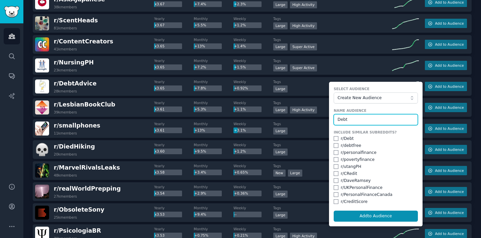
scroll to position [8711, 0]
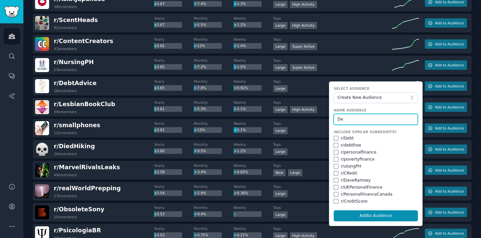
type input "D"
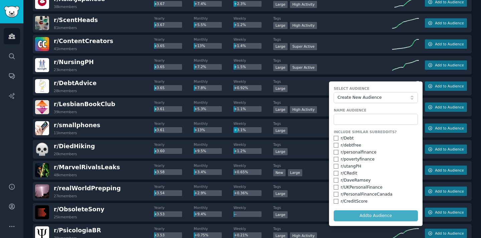
click at [337, 70] on div "Large Super Active" at bounding box center [332, 68] width 119 height 8
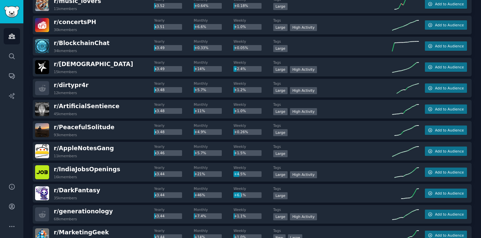
scroll to position [9004, 0]
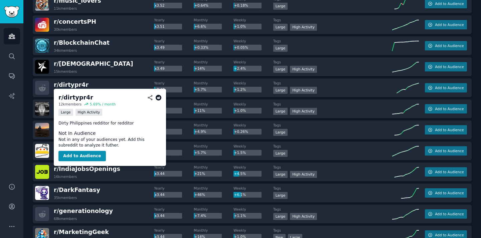
click at [158, 98] on icon at bounding box center [159, 98] width 6 height 6
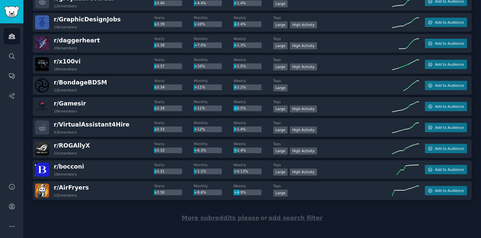
scroll to position [9351, 0]
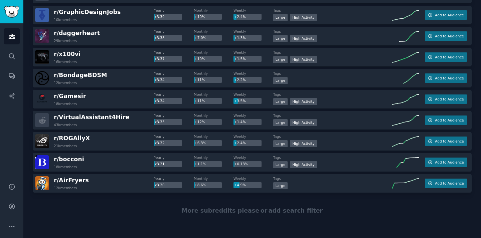
click at [221, 211] on span "More subreddits please" at bounding box center [221, 211] width 78 height 7
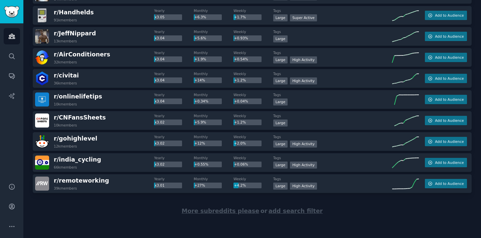
scroll to position [10403, 0]
click at [223, 211] on span "More subreddits please" at bounding box center [221, 211] width 78 height 7
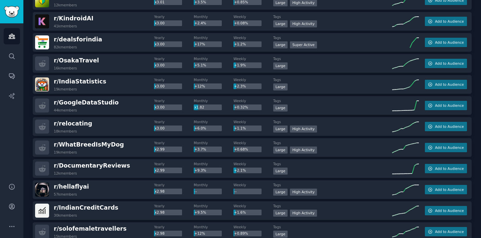
scroll to position [10674, 0]
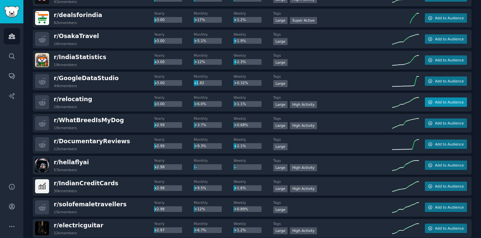
click at [444, 104] on span "Add to Audience" at bounding box center [449, 102] width 29 height 5
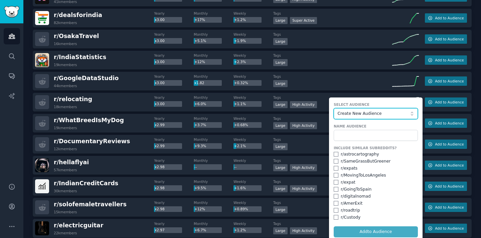
click at [393, 116] on span "Create New Audience" at bounding box center [374, 114] width 73 height 6
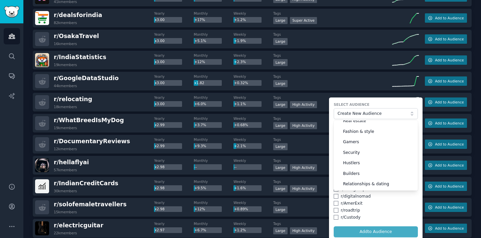
scroll to position [0, 0]
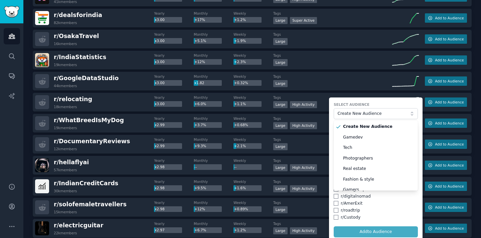
click at [339, 105] on label "Select Audience" at bounding box center [376, 104] width 84 height 5
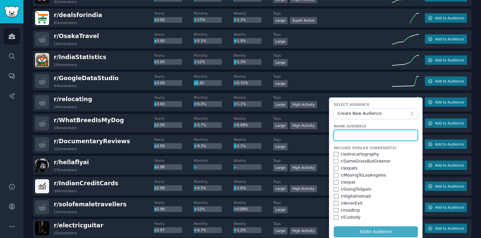
click at [345, 131] on input "text" at bounding box center [376, 135] width 84 height 11
type input "Relocation & travel"
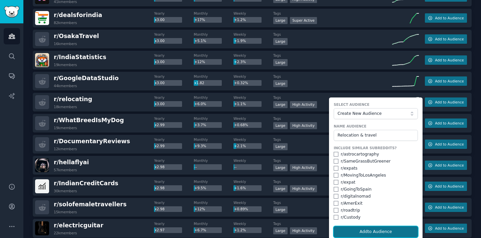
click at [377, 230] on button "Add to Audience" at bounding box center [376, 232] width 84 height 11
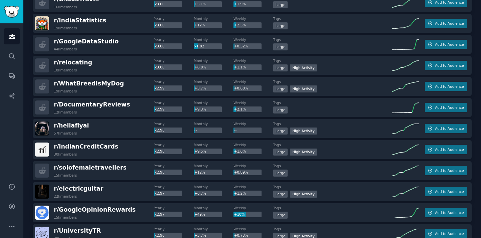
scroll to position [10708, 0]
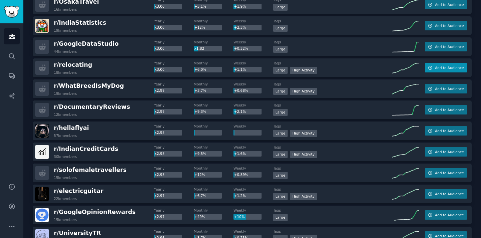
click at [453, 65] on span "Add to Audience" at bounding box center [449, 67] width 29 height 5
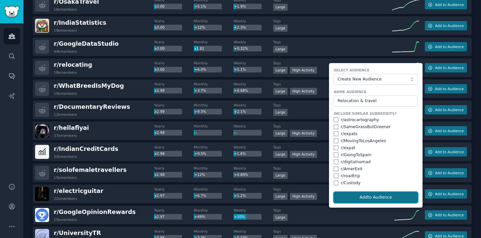
click at [371, 199] on button "Add to Audience" at bounding box center [376, 197] width 84 height 11
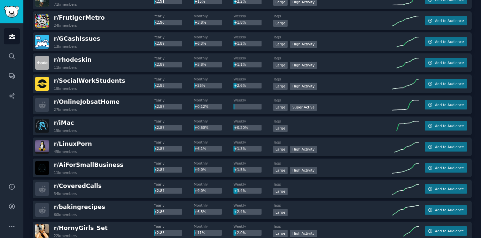
scroll to position [11236, 0]
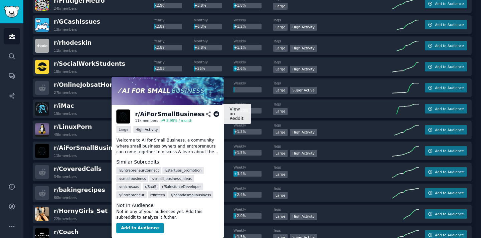
click at [217, 112] on icon at bounding box center [217, 114] width 6 height 6
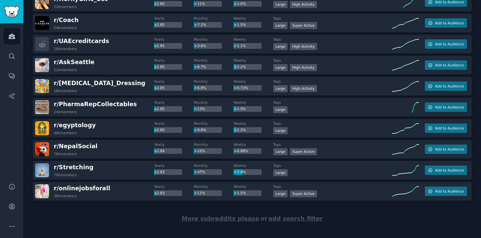
scroll to position [11449, 0]
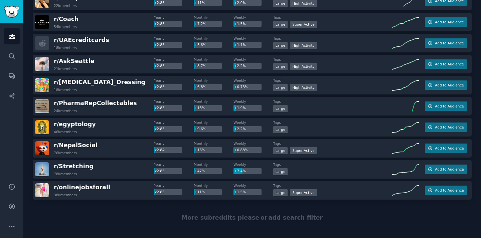
click at [223, 219] on span "More subreddits please" at bounding box center [221, 218] width 78 height 7
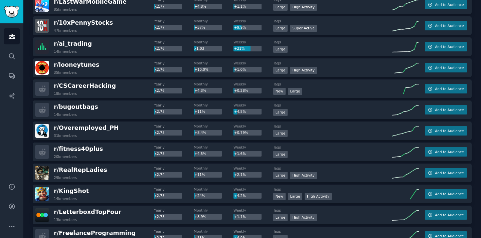
scroll to position [11951, 0]
click at [455, 131] on span "Add to Audience" at bounding box center [449, 130] width 29 height 5
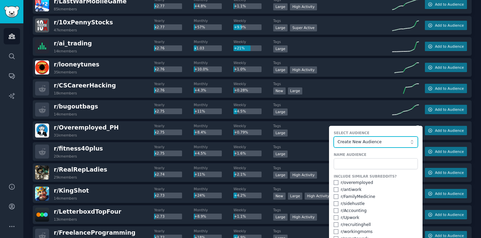
click at [373, 142] on span "Create New Audience" at bounding box center [374, 142] width 73 height 6
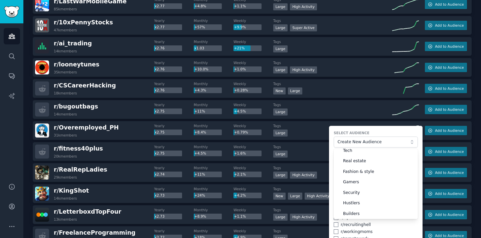
scroll to position [48, 0]
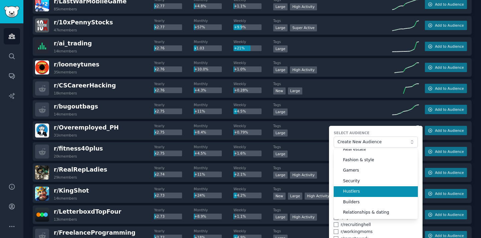
click at [360, 193] on span "Hustlers" at bounding box center [378, 192] width 70 height 6
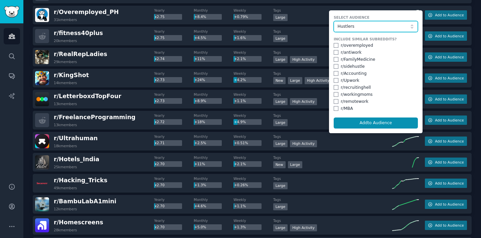
scroll to position [12072, 0]
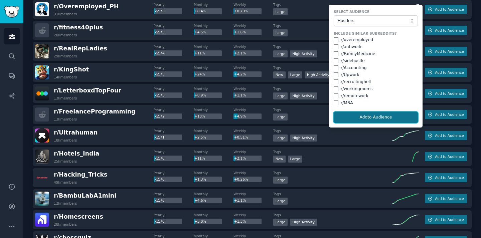
click at [380, 121] on button "Add to Audience" at bounding box center [376, 117] width 84 height 11
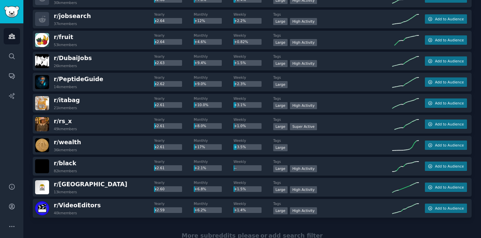
scroll to position [12508, 0]
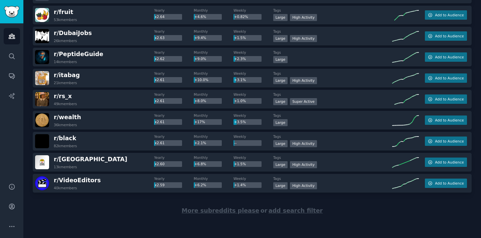
click at [205, 208] on span "More subreddits please" at bounding box center [221, 211] width 78 height 7
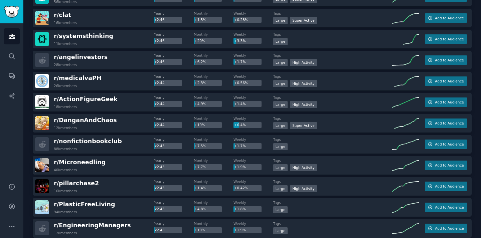
scroll to position [13158, 0]
click at [119, 81] on div "r/ medicalvaPH 26k members" at bounding box center [94, 81] width 119 height 14
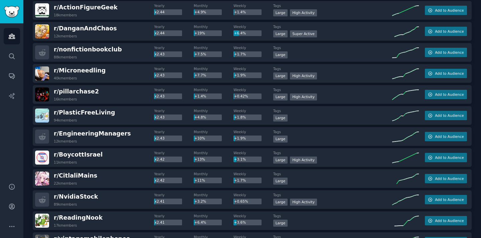
scroll to position [13251, 0]
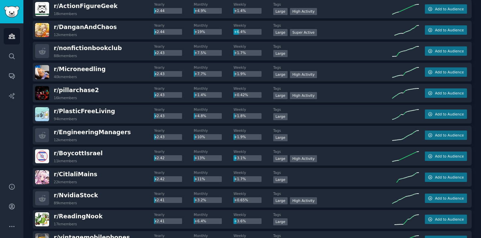
click at [122, 74] on div "r/ Microneedling 40k members" at bounding box center [94, 72] width 119 height 14
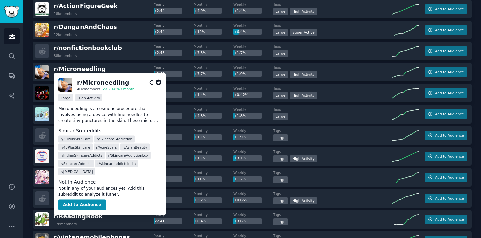
click at [159, 82] on icon at bounding box center [159, 83] width 6 height 6
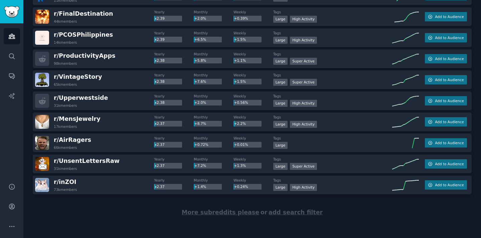
scroll to position [13561, 0]
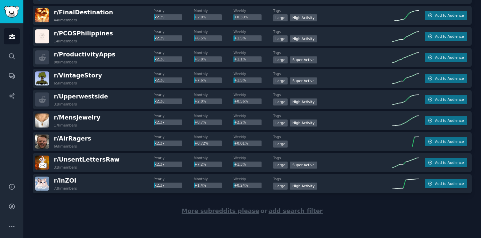
click at [203, 209] on span "More subreddits please" at bounding box center [221, 211] width 78 height 7
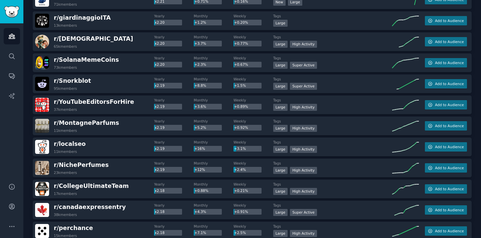
scroll to position [14463, 0]
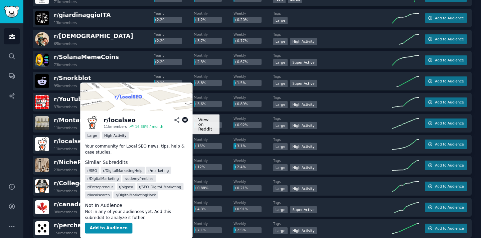
click at [186, 121] on icon at bounding box center [185, 120] width 6 height 6
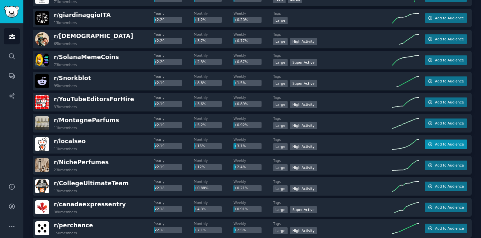
click at [431, 142] on icon "button" at bounding box center [430, 144] width 5 height 5
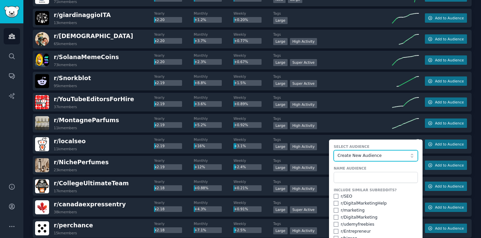
click at [361, 152] on button "Create New Audience" at bounding box center [376, 155] width 84 height 11
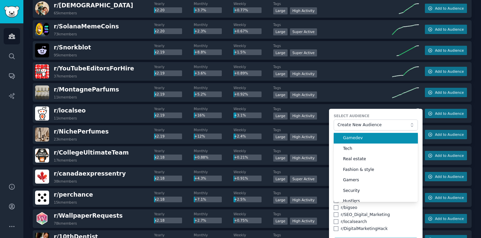
scroll to position [29, 0]
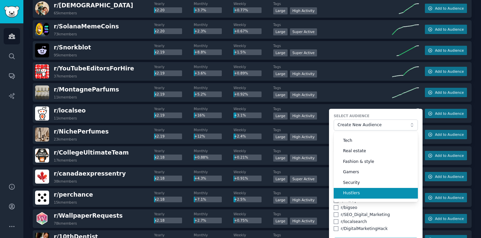
click at [358, 188] on li "Hustlers" at bounding box center [376, 193] width 84 height 11
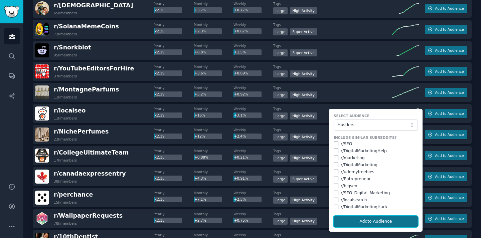
click at [361, 222] on button "Add to Audience" at bounding box center [376, 221] width 84 height 11
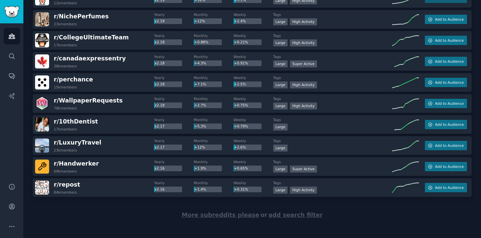
scroll to position [14614, 0]
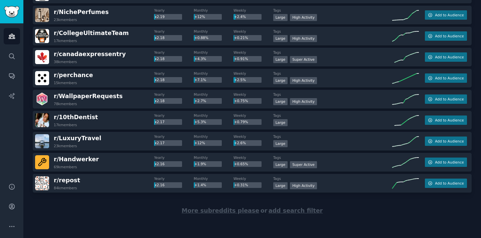
click at [208, 211] on span "More subreddits please" at bounding box center [221, 211] width 78 height 7
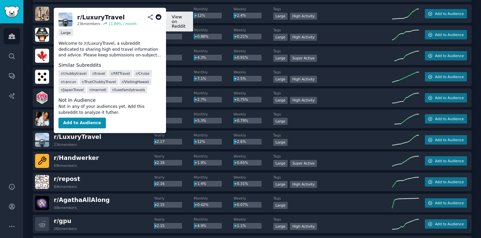
click at [158, 16] on icon at bounding box center [159, 17] width 6 height 6
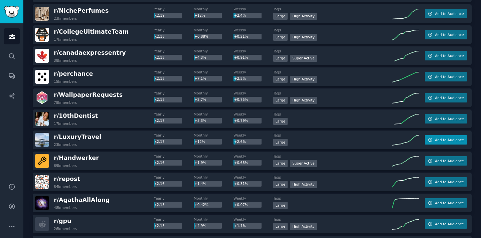
click at [451, 137] on button "Add to Audience" at bounding box center [446, 139] width 42 height 9
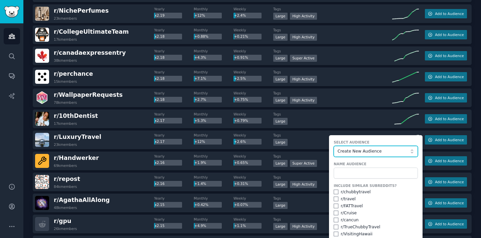
click at [376, 147] on button "Create New Audience" at bounding box center [376, 151] width 84 height 11
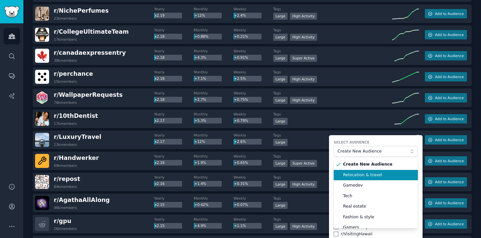
click at [368, 177] on span "Relocation & travel" at bounding box center [378, 175] width 70 height 6
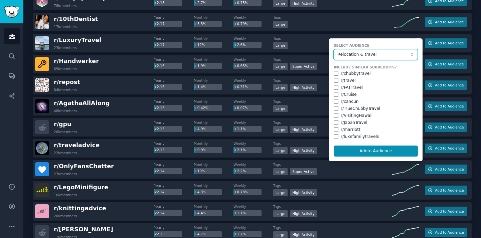
scroll to position [14712, 0]
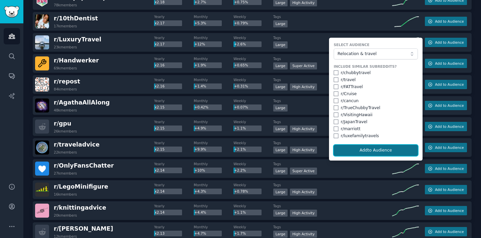
click at [374, 148] on button "Add to Audience" at bounding box center [376, 150] width 84 height 11
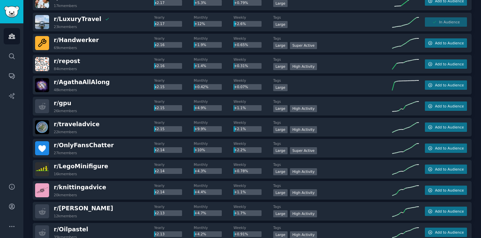
scroll to position [14751, 0]
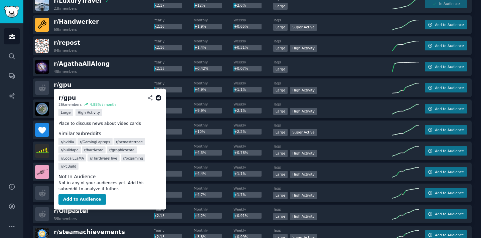
click at [161, 95] on icon at bounding box center [159, 98] width 6 height 6
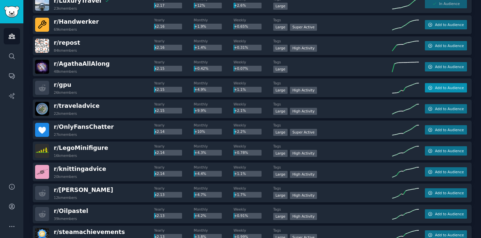
click at [430, 86] on icon "button" at bounding box center [430, 88] width 5 height 5
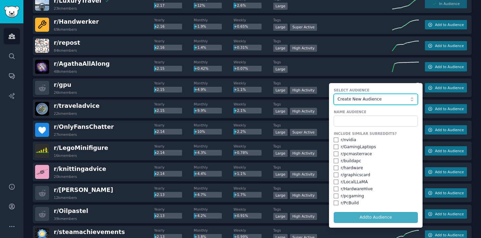
click at [369, 100] on span "Create New Audience" at bounding box center [374, 100] width 73 height 6
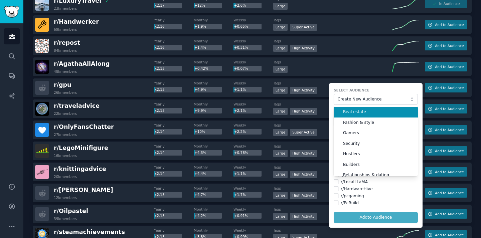
scroll to position [44, 0]
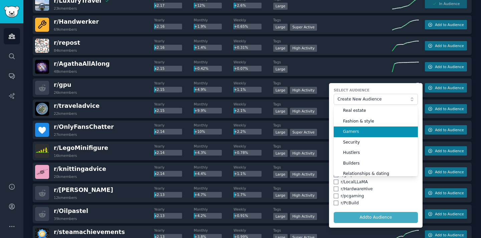
click at [350, 133] on span "Gamers" at bounding box center [378, 132] width 70 height 6
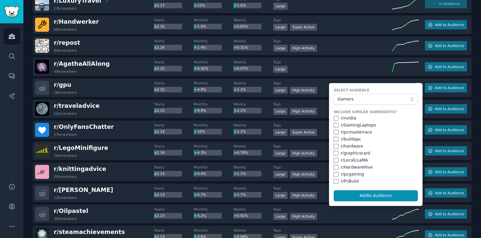
click at [350, 133] on div "r/ pcmasterrace" at bounding box center [356, 133] width 31 height 6
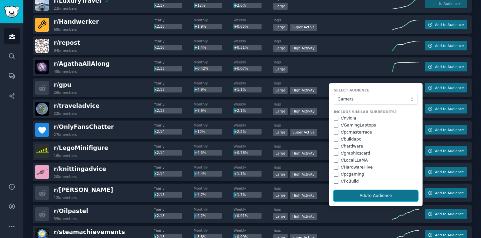
click at [373, 197] on button "Add to Audience" at bounding box center [376, 195] width 84 height 11
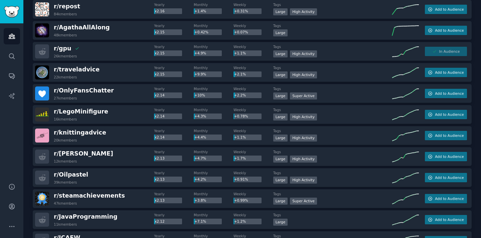
scroll to position [14788, 0]
click at [440, 95] on span "Add to Audience" at bounding box center [449, 93] width 29 height 5
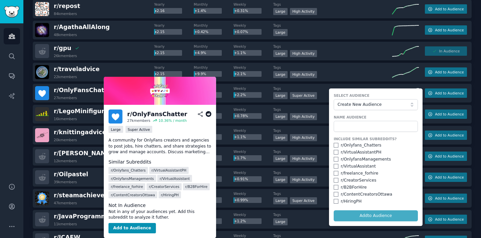
click at [210, 114] on icon at bounding box center [209, 114] width 6 height 6
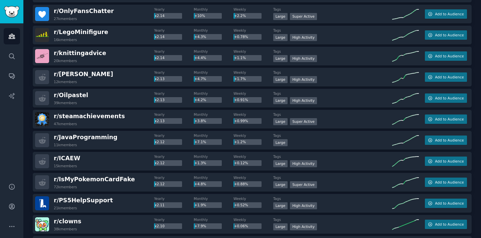
scroll to position [14868, 0]
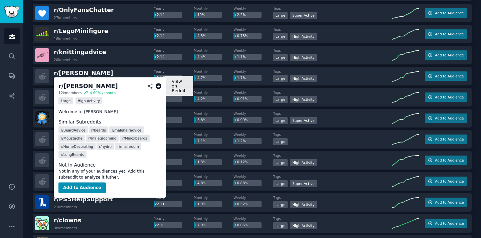
click at [158, 86] on icon at bounding box center [159, 86] width 6 height 6
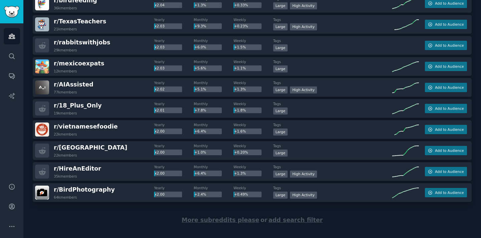
scroll to position [15666, 0]
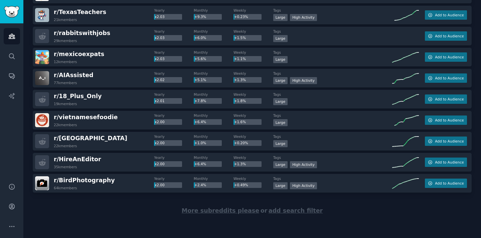
click at [198, 211] on span "More subreddits please" at bounding box center [221, 211] width 78 height 7
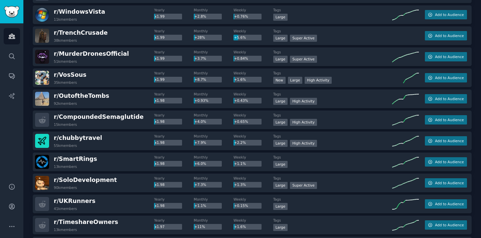
scroll to position [15893, 0]
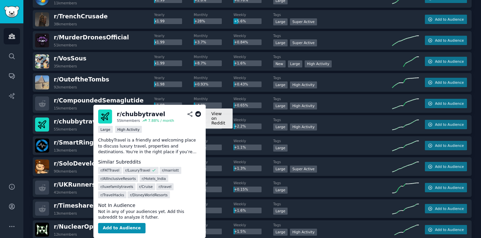
click at [197, 115] on icon at bounding box center [198, 114] width 6 height 6
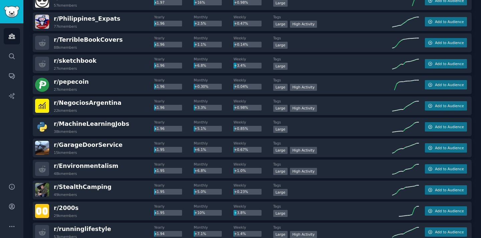
scroll to position [16163, 0]
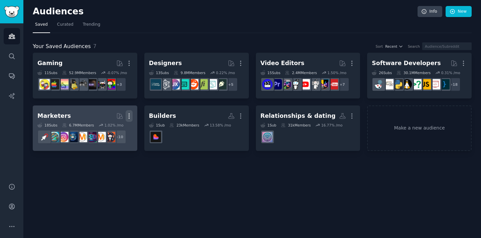
click at [129, 118] on icon "button" at bounding box center [129, 116] width 1 height 5
click at [115, 130] on p "Delete" at bounding box center [110, 130] width 15 height 7
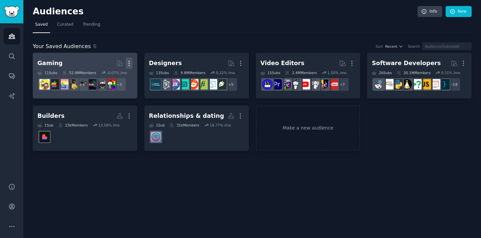
click at [130, 64] on icon "button" at bounding box center [129, 63] width 7 height 7
click at [109, 80] on p "Delete" at bounding box center [110, 77] width 15 height 7
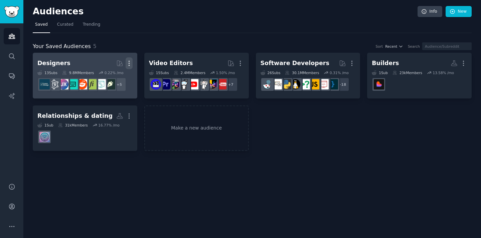
click at [131, 62] on icon "button" at bounding box center [129, 63] width 7 height 7
click at [114, 76] on p "Delete" at bounding box center [110, 77] width 15 height 7
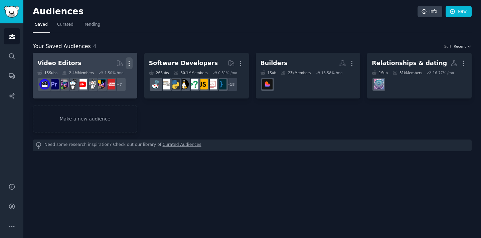
click at [131, 61] on icon "button" at bounding box center [129, 63] width 7 height 7
click at [107, 76] on p "Delete" at bounding box center [110, 77] width 15 height 7
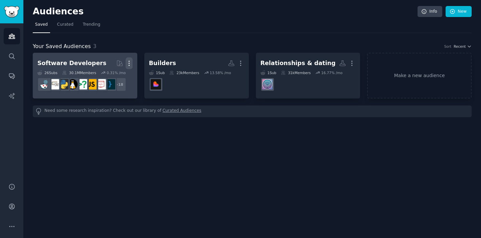
click at [129, 64] on icon "button" at bounding box center [129, 63] width 7 height 7
click at [113, 75] on p "Delete" at bounding box center [110, 77] width 15 height 7
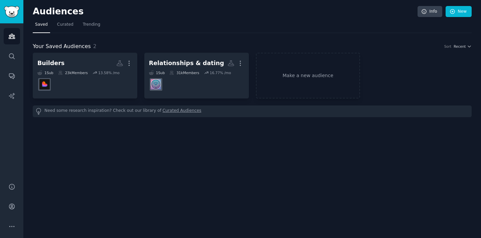
click at [169, 17] on div "Audiences Info New" at bounding box center [252, 13] width 439 height 14
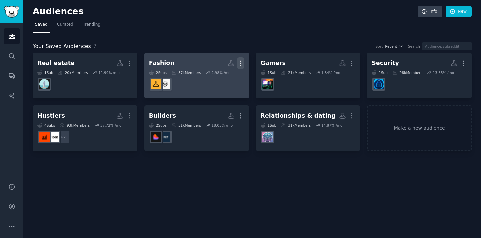
click at [240, 58] on button "More" at bounding box center [240, 63] width 7 height 12
click at [171, 61] on h2 "Fashion More View Delete" at bounding box center [196, 63] width 95 height 12
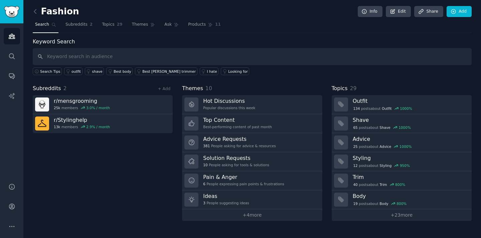
click at [75, 12] on div "Fashion Info Edit Share Add" at bounding box center [252, 13] width 439 height 14
click at [71, 12] on h2 "Fashion" at bounding box center [56, 11] width 46 height 11
click at [402, 12] on link "Edit" at bounding box center [398, 11] width 25 height 11
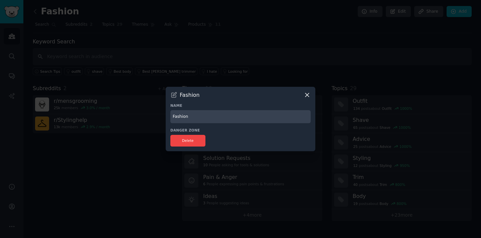
click at [191, 117] on input "Fashion" at bounding box center [240, 116] width 140 height 13
type input "Fashion & style"
click at [178, 141] on button "Delete" at bounding box center [187, 141] width 35 height 12
click at [247, 131] on h3 "Danger Zone" at bounding box center [240, 130] width 140 height 5
click at [308, 94] on icon at bounding box center [307, 96] width 4 height 4
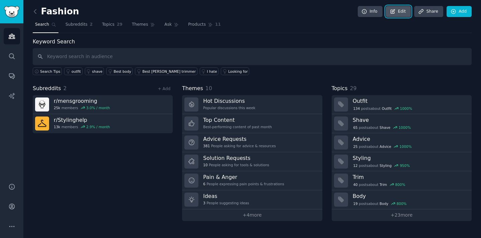
click at [400, 14] on link "Edit" at bounding box center [398, 11] width 25 height 11
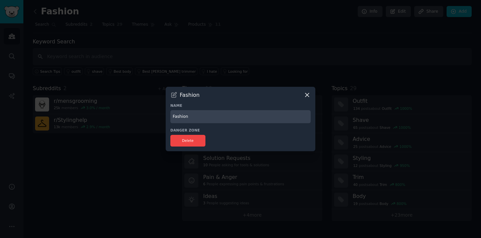
click at [216, 138] on div "Delete" at bounding box center [240, 141] width 140 height 12
click at [219, 109] on div "Name Fashion" at bounding box center [240, 113] width 140 height 20
click at [213, 115] on input "Fashion" at bounding box center [240, 116] width 140 height 13
type input "Fashion & style"
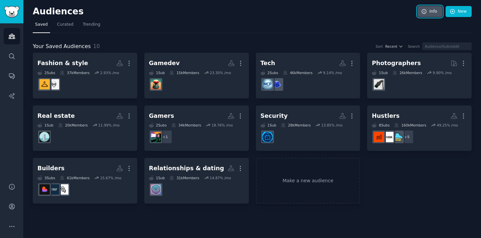
click at [427, 11] on icon at bounding box center [424, 12] width 6 height 6
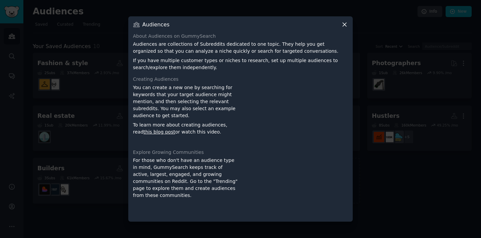
click at [343, 23] on icon at bounding box center [344, 24] width 7 height 7
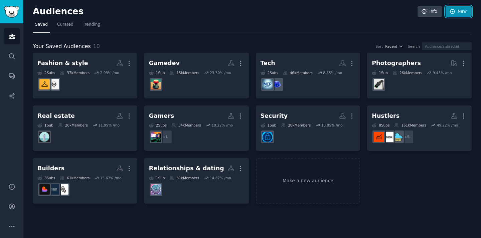
click at [453, 9] on icon at bounding box center [452, 11] width 4 height 4
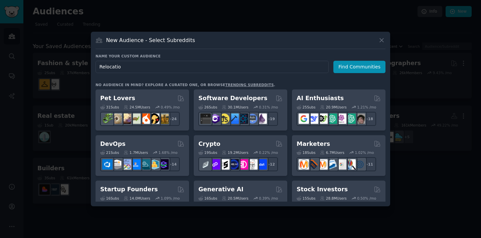
type input "Relocation"
click button "Find Communities" at bounding box center [359, 67] width 52 height 12
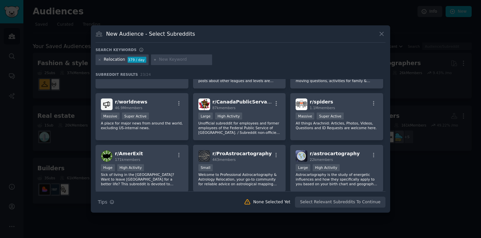
scroll to position [148, 0]
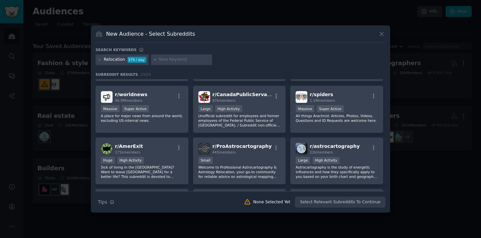
click at [447, 34] on div at bounding box center [240, 119] width 481 height 238
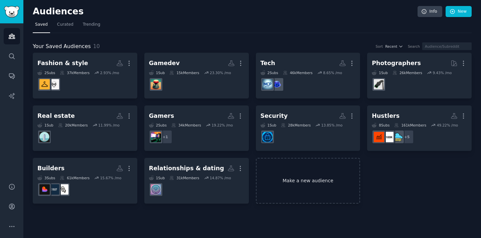
click at [280, 166] on link "Make a new audience" at bounding box center [308, 181] width 105 height 46
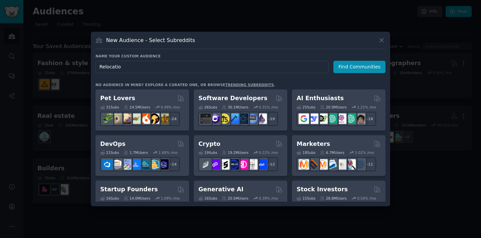
type input "Relocation"
click button "Find Communities" at bounding box center [359, 67] width 52 height 12
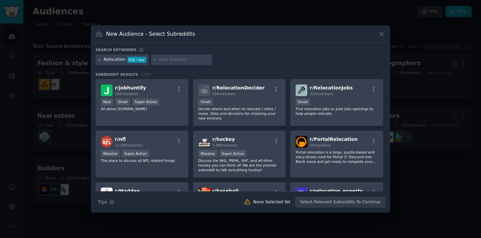
click at [100, 61] on icon at bounding box center [100, 60] width 4 height 4
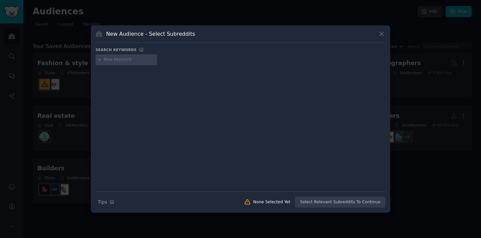
click at [137, 63] on div at bounding box center [126, 59] width 61 height 11
click at [123, 57] on input "text" at bounding box center [129, 60] width 51 height 6
type input "relocating"
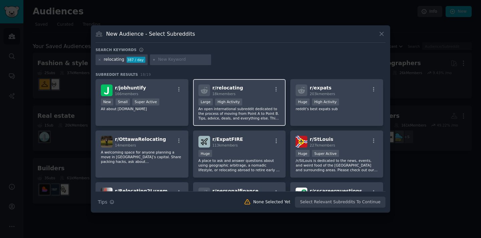
click at [250, 105] on div "Large High Activity" at bounding box center [239, 103] width 82 height 8
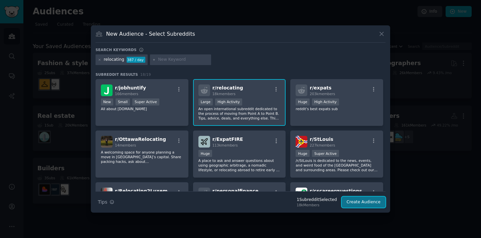
click at [354, 204] on button "Create Audience" at bounding box center [364, 202] width 44 height 11
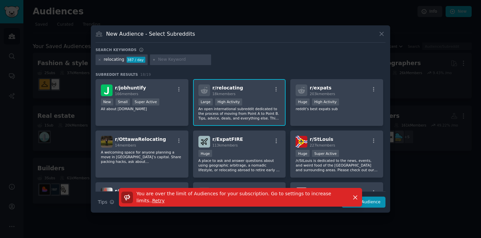
click at [152, 200] on span "Retry" at bounding box center [158, 200] width 12 height 5
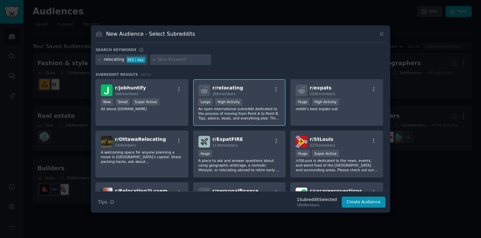
click at [408, 129] on div at bounding box center [240, 119] width 481 height 238
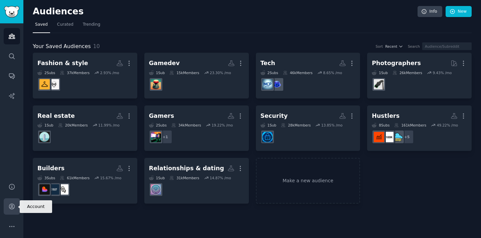
click at [10, 209] on icon "Sidebar" at bounding box center [11, 206] width 5 height 5
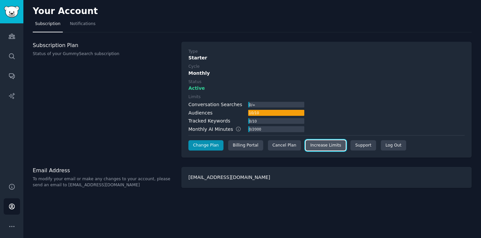
click at [311, 146] on link "Increase Limits" at bounding box center [326, 145] width 40 height 11
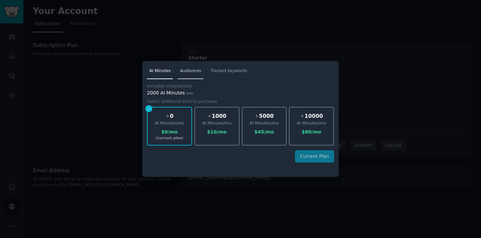
click at [197, 72] on span "Audiences" at bounding box center [190, 71] width 21 height 6
click at [220, 119] on div "+ 5" at bounding box center [217, 116] width 44 height 8
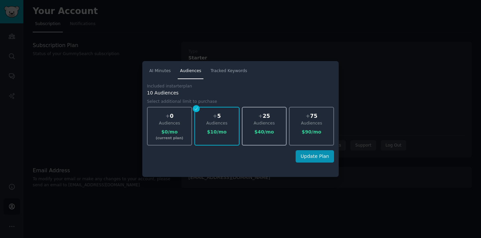
click at [256, 115] on div "+ 25" at bounding box center [265, 116] width 44 height 8
click at [294, 114] on div "+ 75" at bounding box center [312, 116] width 44 height 8
click at [182, 118] on div "+ 0" at bounding box center [170, 116] width 44 height 8
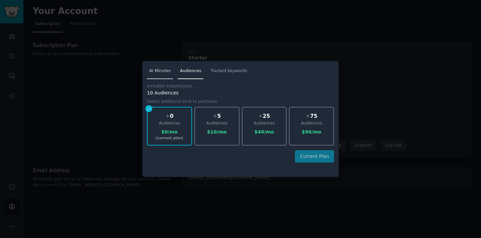
click at [158, 69] on span "AI Minutes" at bounding box center [159, 71] width 21 height 6
click at [291, 36] on div at bounding box center [240, 119] width 481 height 238
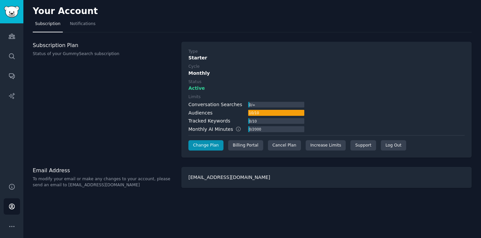
click at [361, 125] on div "Limits Conversation Searches 0 / ∞ Audiences 10 / 10 Tracked Keywords 0 / 10 Mo…" at bounding box center [326, 113] width 276 height 39
click at [11, 207] on icon "Sidebar" at bounding box center [11, 206] width 7 height 7
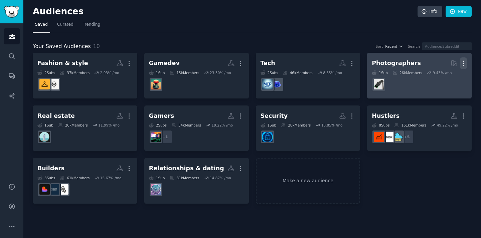
click at [463, 62] on icon "button" at bounding box center [463, 63] width 7 height 7
click at [446, 77] on p "Delete" at bounding box center [445, 77] width 15 height 7
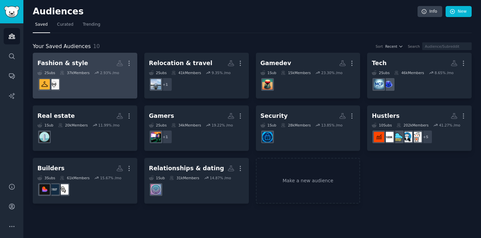
click at [92, 61] on h2 "Fashion & style More" at bounding box center [84, 63] width 95 height 12
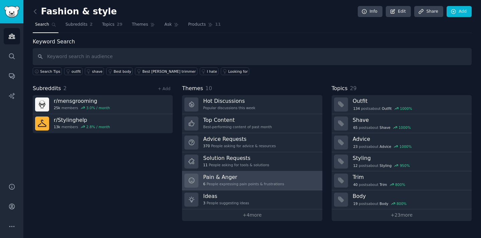
click at [218, 180] on div "Pain & Anger 6 People expressing pain points & frustrations" at bounding box center [243, 181] width 81 height 14
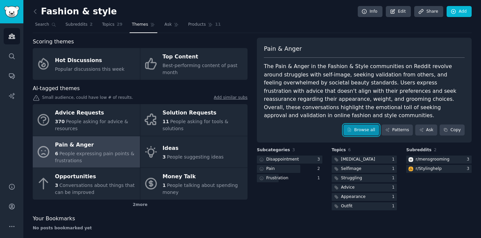
click at [360, 125] on link "Browse all" at bounding box center [362, 130] width 36 height 11
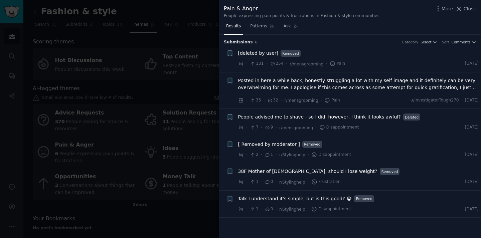
click at [295, 170] on span "38F Mother of [DEMOGRAPHIC_DATA]. should I lose weight?" at bounding box center [307, 171] width 139 height 7
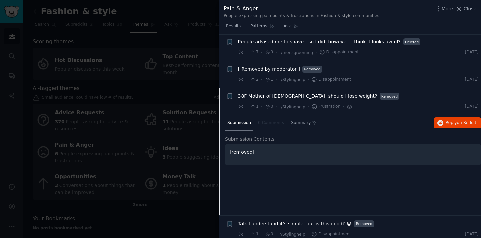
scroll to position [80, 0]
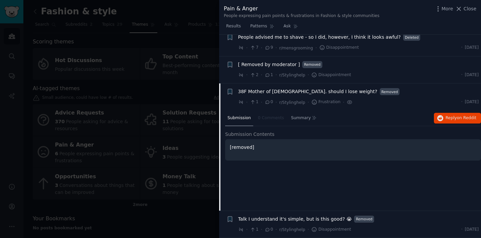
click at [278, 90] on span "38F Mother of [DEMOGRAPHIC_DATA]. should I lose weight?" at bounding box center [307, 91] width 139 height 7
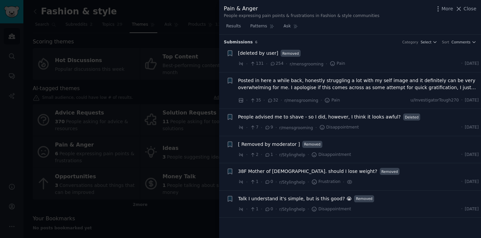
click at [142, 129] on div at bounding box center [240, 119] width 481 height 238
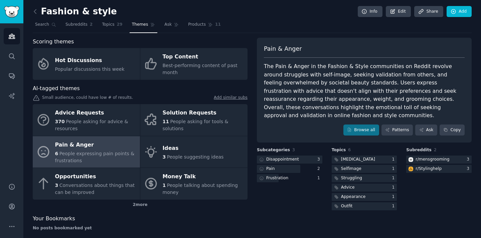
click at [34, 15] on link at bounding box center [37, 11] width 8 height 11
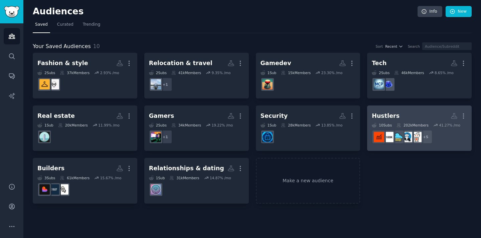
click at [407, 112] on h2 "Hustlers More" at bounding box center [419, 116] width 95 height 12
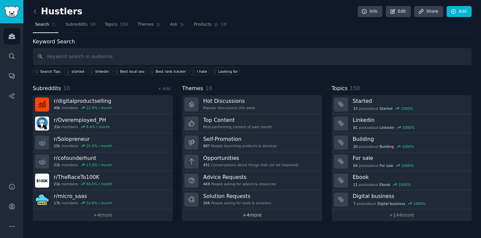
click at [249, 219] on link "+ 4 more" at bounding box center [252, 216] width 140 height 12
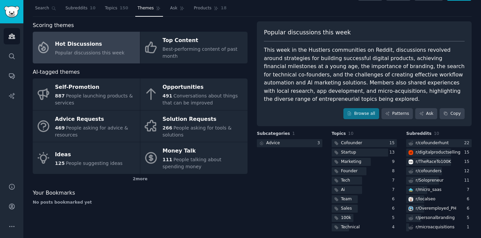
scroll to position [20, 0]
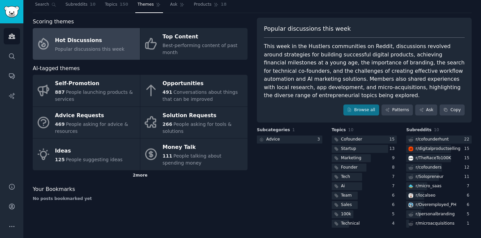
click at [141, 176] on div "2 more" at bounding box center [140, 175] width 215 height 11
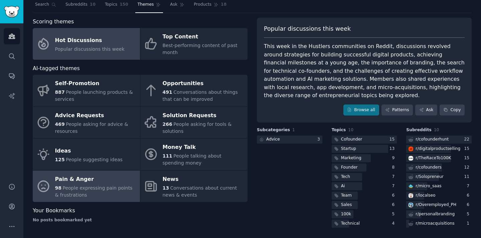
click at [92, 182] on div "Pain & Anger" at bounding box center [96, 179] width 82 height 11
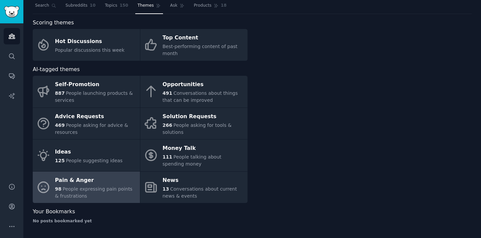
scroll to position [19, 0]
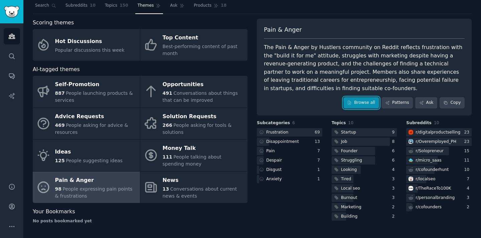
click at [363, 105] on link "Browse all" at bounding box center [362, 102] width 36 height 11
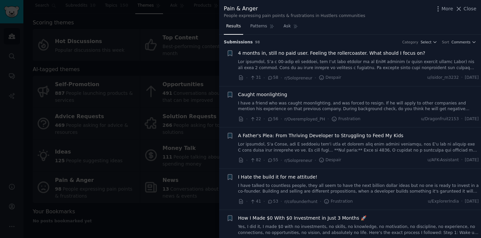
click at [197, 75] on div at bounding box center [240, 119] width 481 height 238
